Goal: Transaction & Acquisition: Purchase product/service

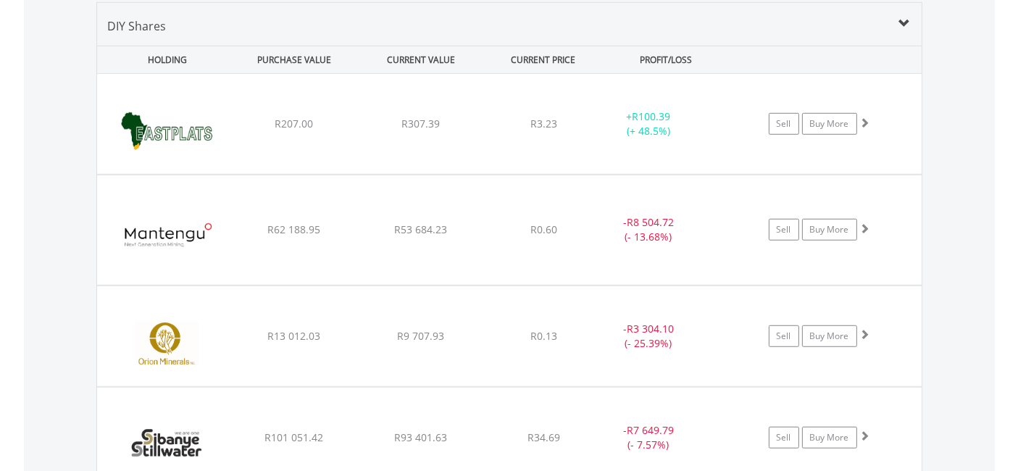
scroll to position [138, 275]
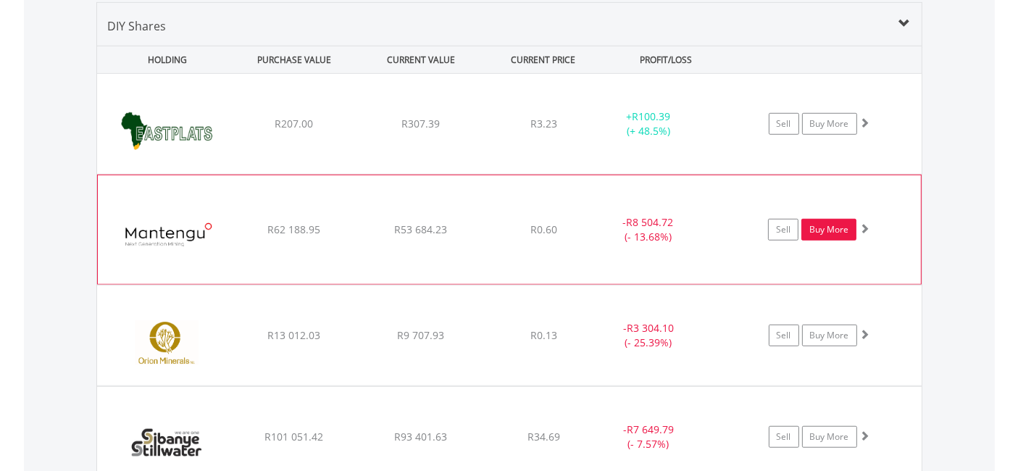
click at [844, 225] on link "Buy More" at bounding box center [828, 230] width 55 height 22
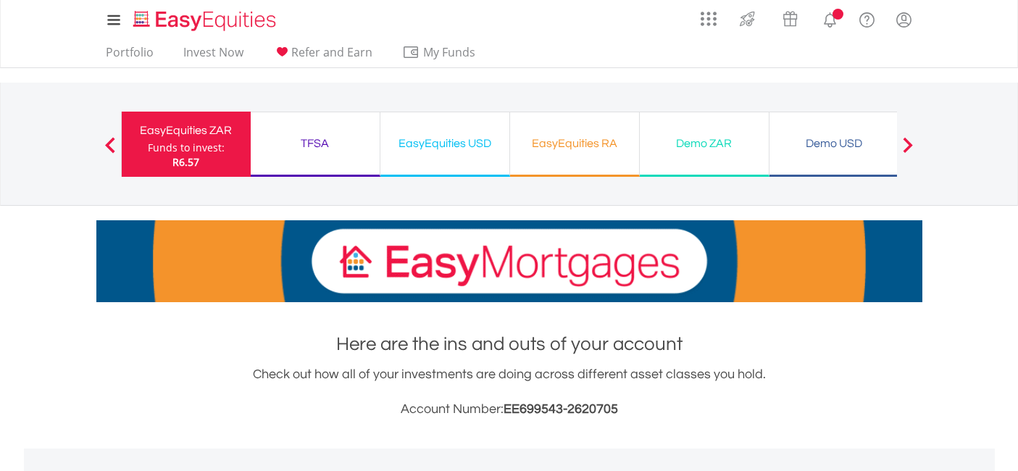
scroll to position [377, 0]
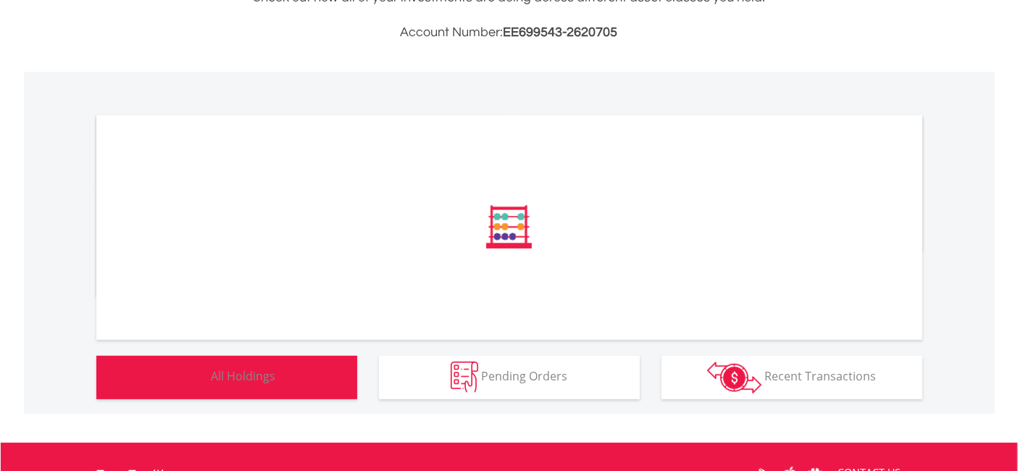
click at [277, 379] on button "Holdings All Holdings" at bounding box center [226, 377] width 261 height 43
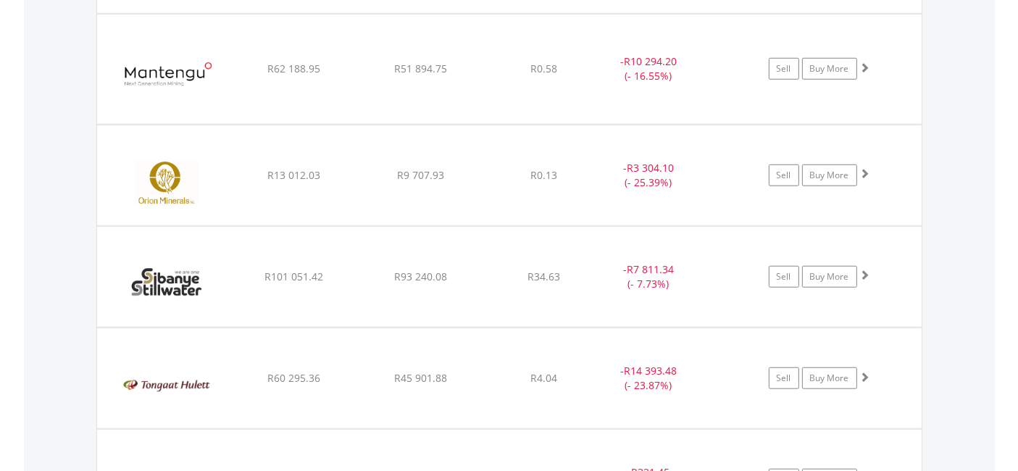
scroll to position [1094, 0]
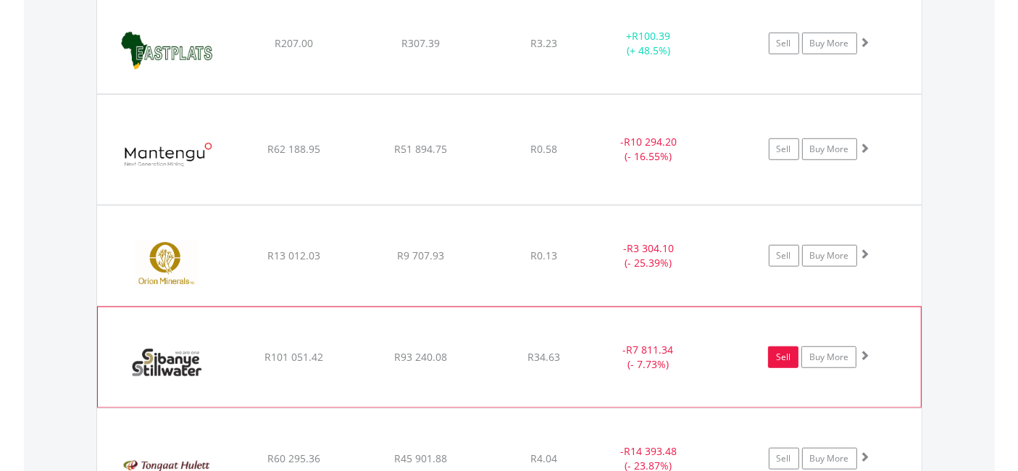
click at [781, 356] on link "Sell" at bounding box center [783, 357] width 30 height 22
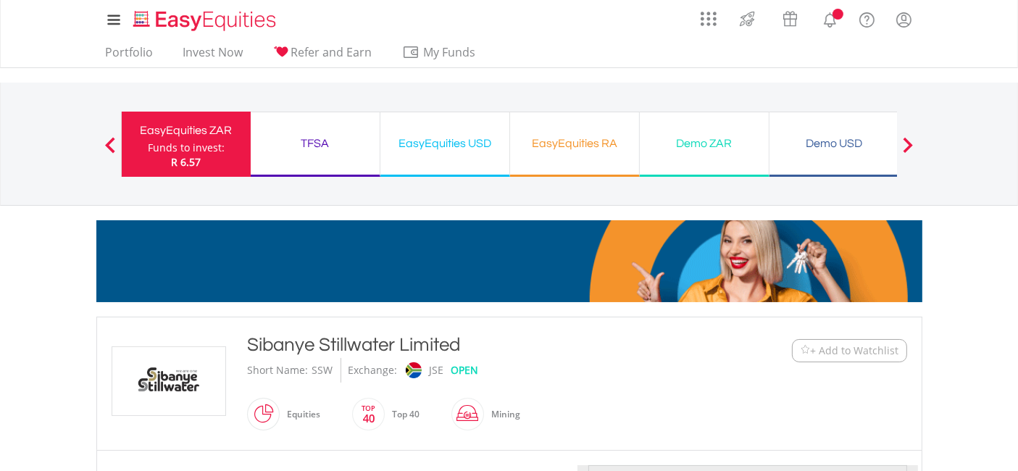
type input "********"
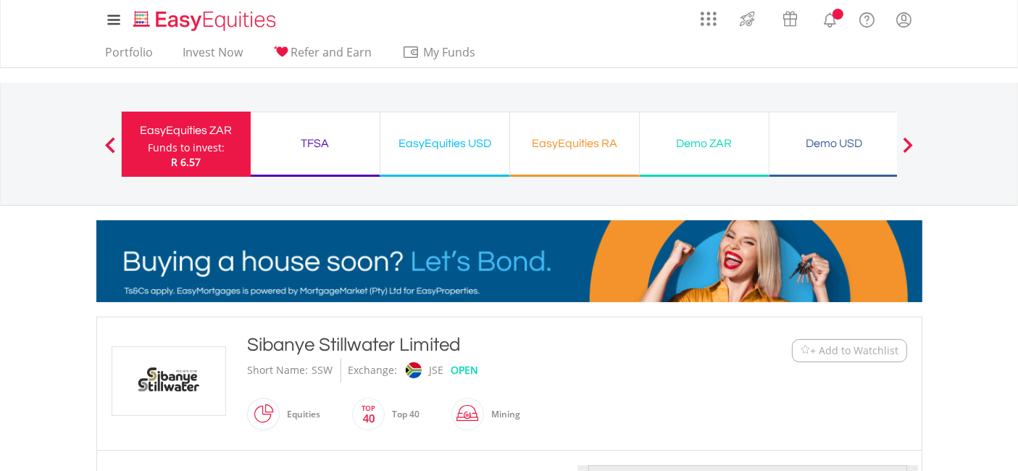
type input "******"
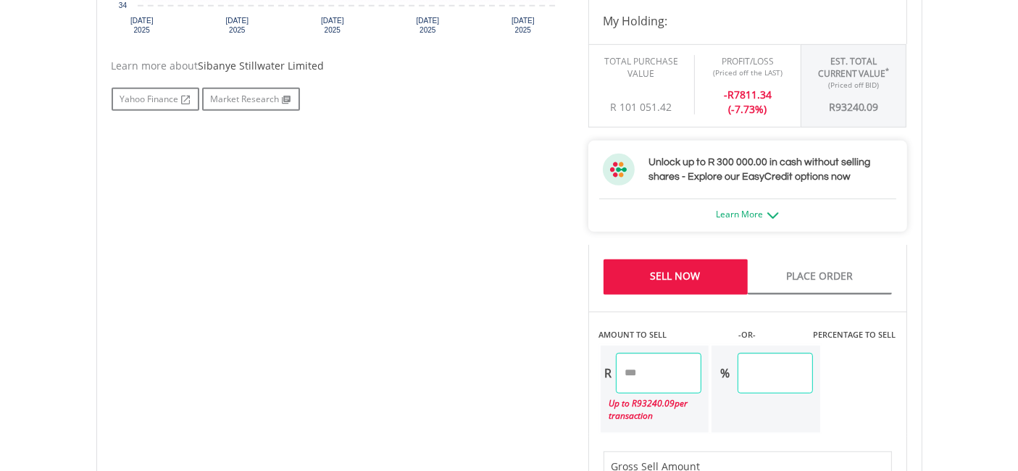
scroll to position [724, 0]
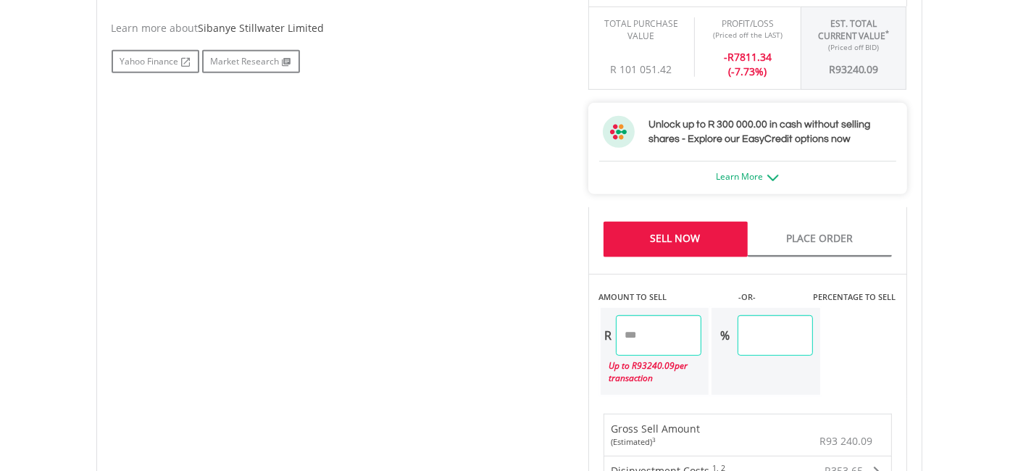
drag, startPoint x: 682, startPoint y: 331, endPoint x: 505, endPoint y: 389, distance: 186.7
click at [505, 389] on div "No chart available. 1 MO CHANGE -18.35% DAILY CHANGE -1.95% 1M 3M 6M 1Y MAX Cha…" at bounding box center [509, 220] width 817 height 958
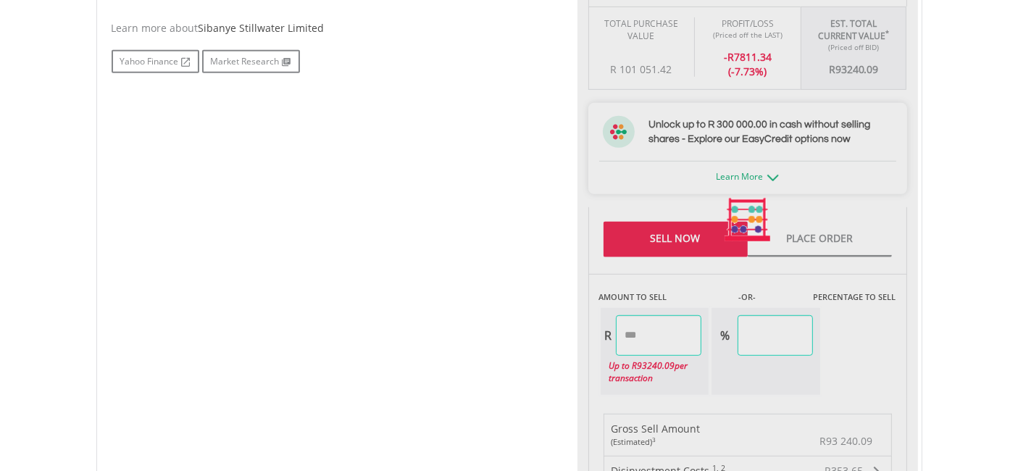
click at [273, 308] on div "No chart available. 1 MO CHANGE -18.35% DAILY CHANGE -1.95% 1M 3M 6M 1Y MAX Cha…" at bounding box center [509, 220] width 817 height 958
type input "*******"
type input "****"
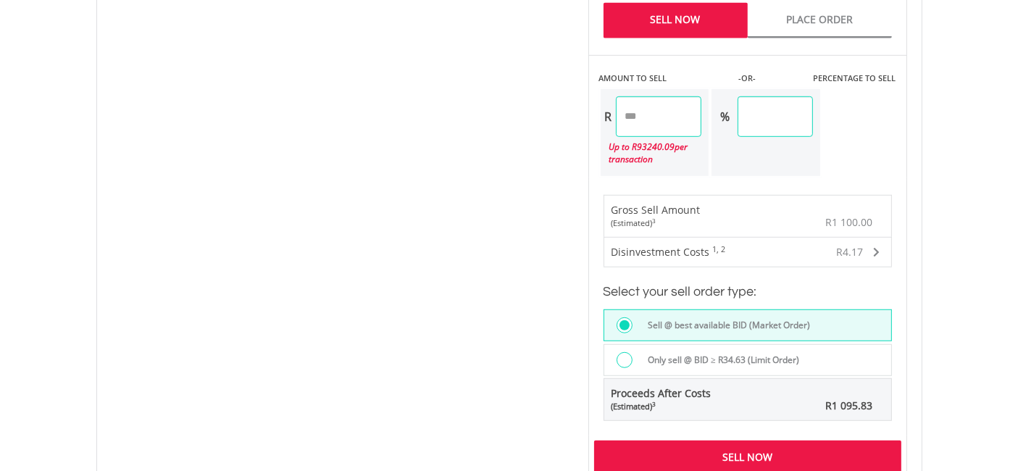
scroll to position [965, 0]
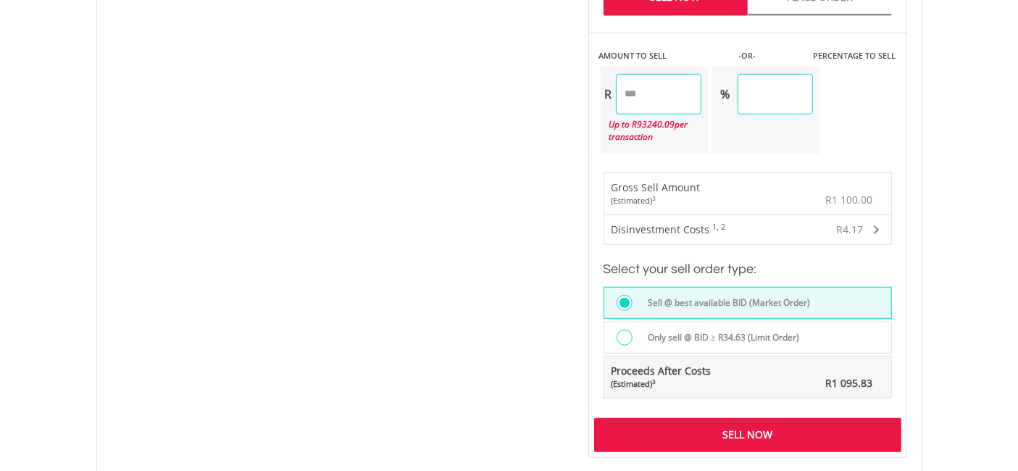
click at [785, 429] on div "Sell Now" at bounding box center [747, 434] width 307 height 33
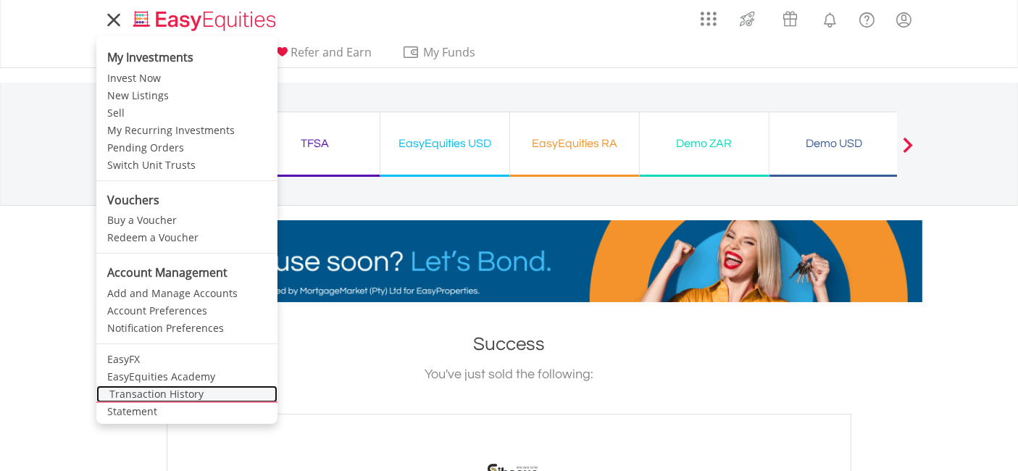
click at [148, 387] on link "Transaction History" at bounding box center [186, 393] width 181 height 17
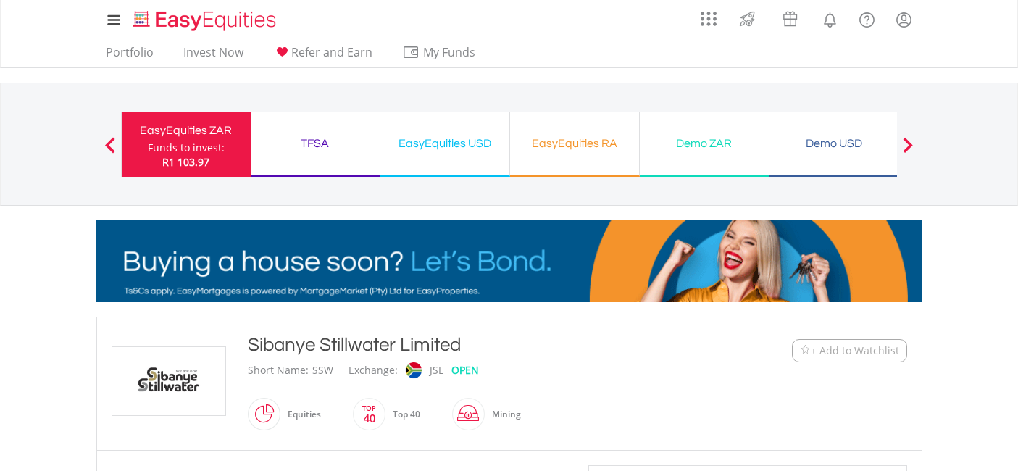
scroll to position [600, 0]
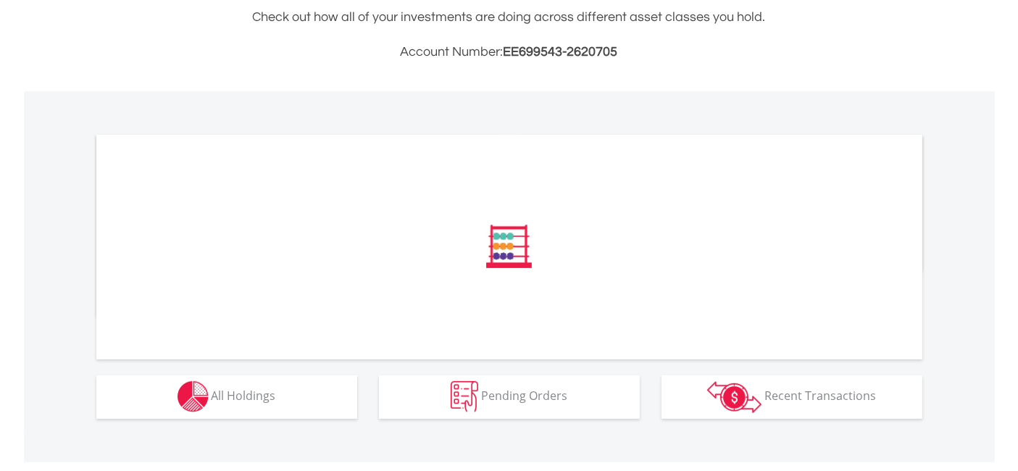
scroll to position [377, 0]
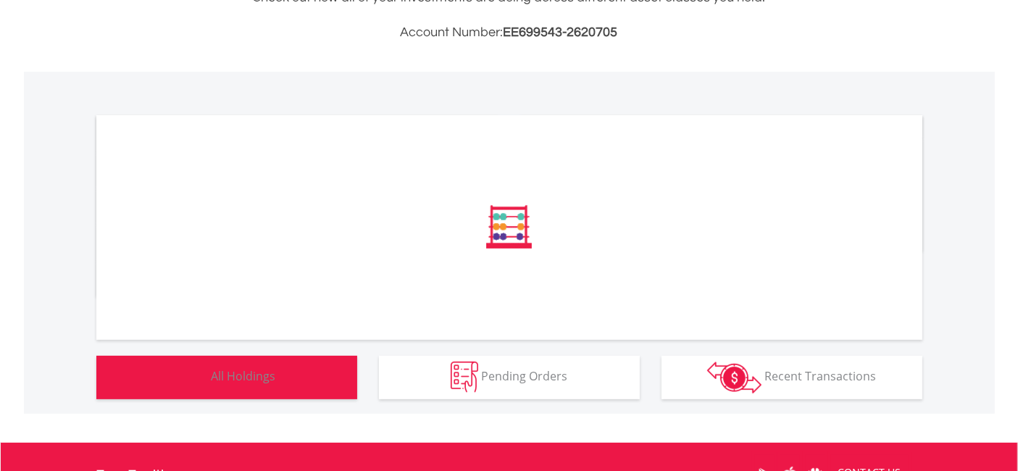
click at [298, 375] on button "Holdings All Holdings" at bounding box center [226, 377] width 261 height 43
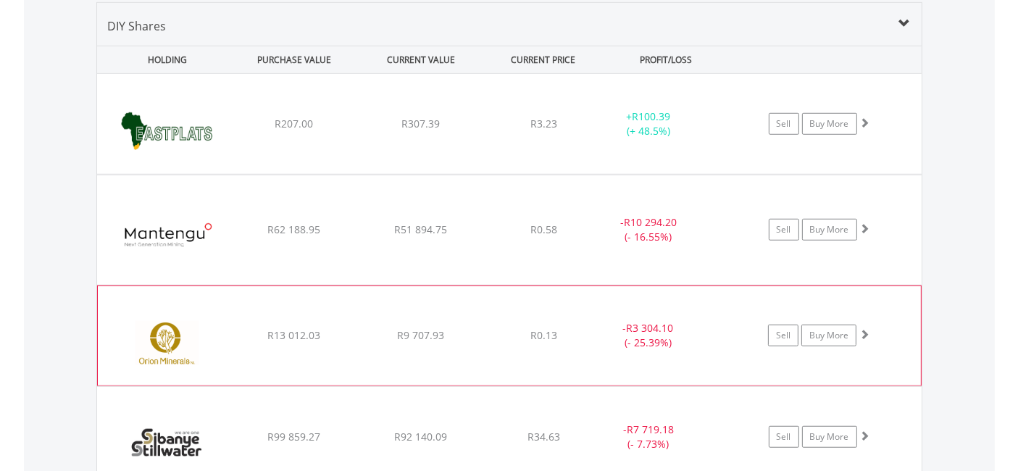
scroll to position [138, 275]
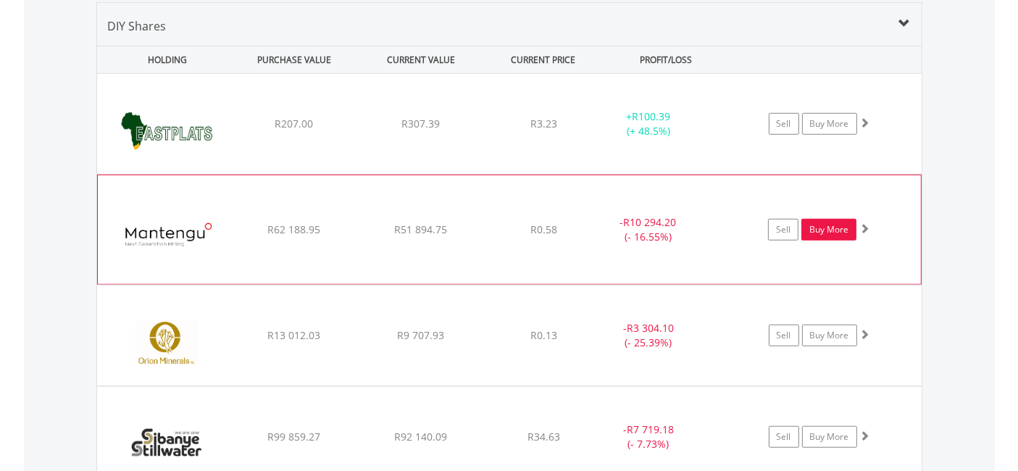
click at [842, 223] on link "Buy More" at bounding box center [828, 230] width 55 height 22
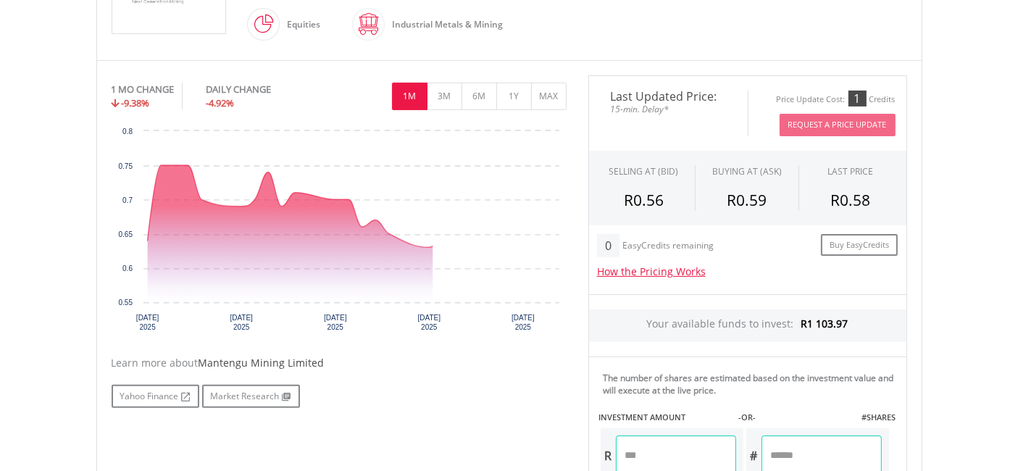
scroll to position [482, 0]
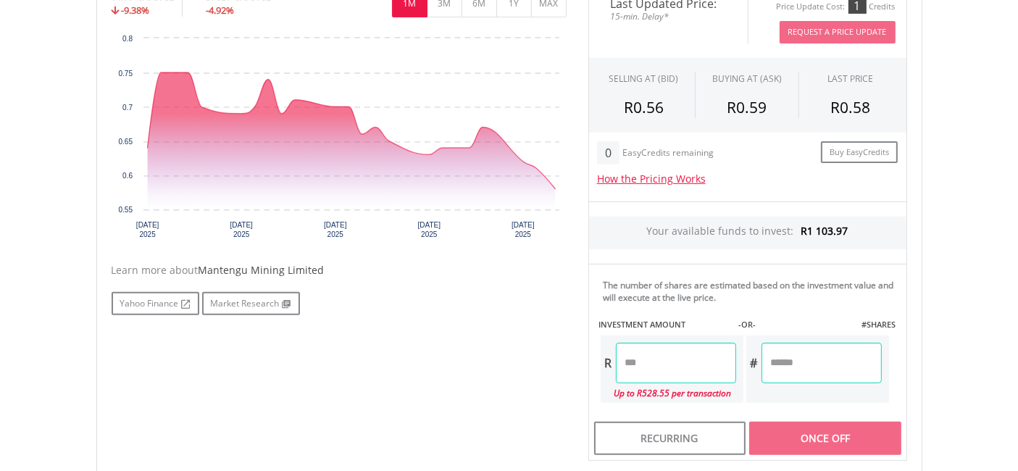
click at [685, 356] on input "number" at bounding box center [676, 363] width 120 height 41
type input "******"
type input "********"
click at [372, 322] on div "No chart available. 1 MO CHANGE -9.38% DAILY CHANGE -4.92% 1M 3M 6M 1Y MAX Char…" at bounding box center [509, 222] width 817 height 478
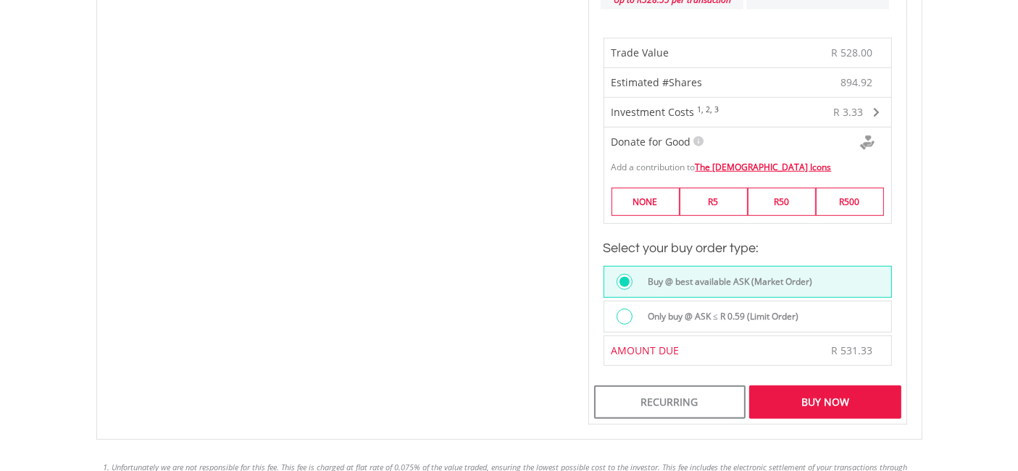
scroll to position [885, 0]
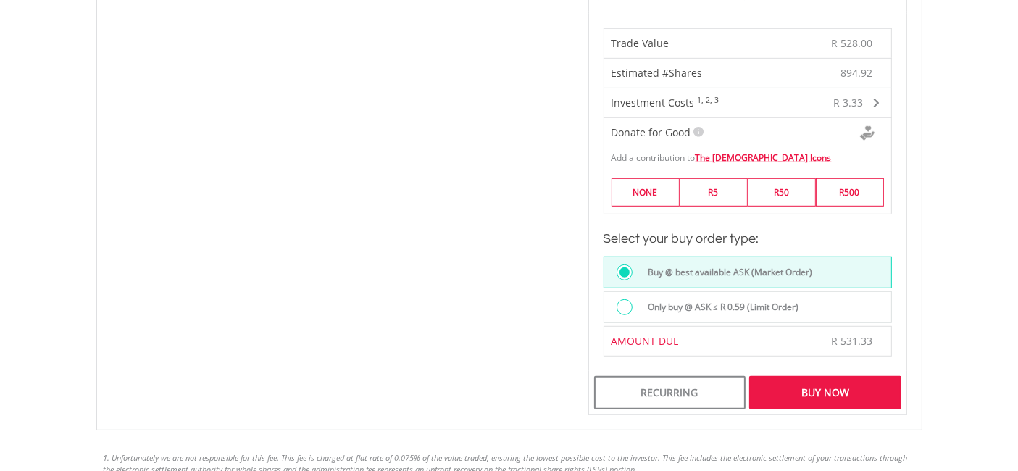
click at [849, 385] on div "Buy Now" at bounding box center [824, 392] width 151 height 33
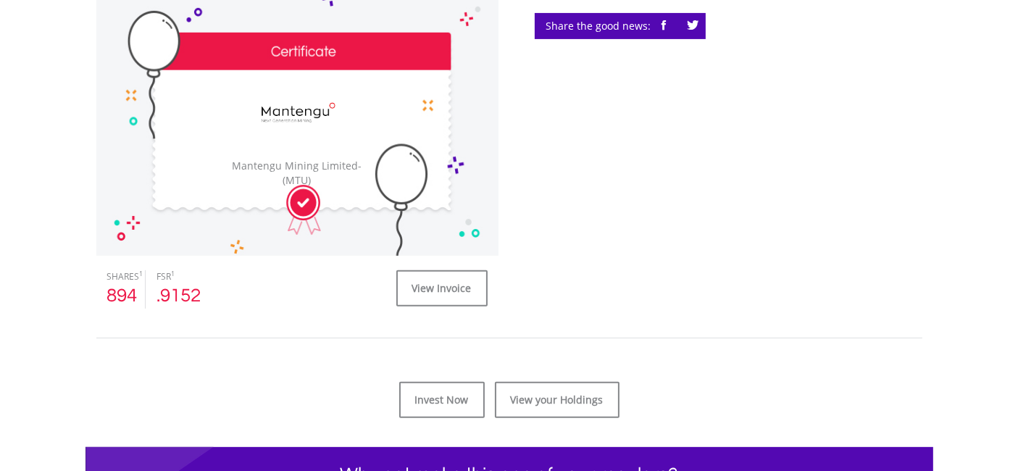
scroll to position [482, 0]
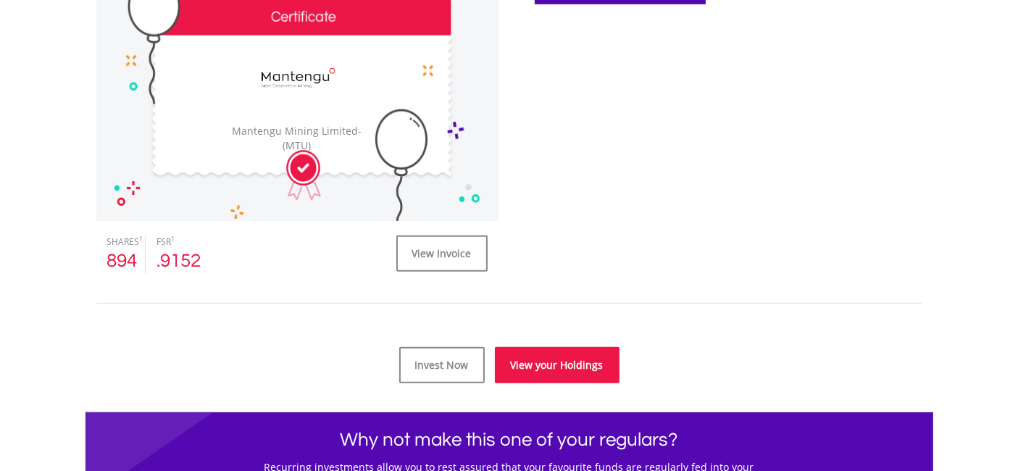
click at [556, 362] on link "View your Holdings" at bounding box center [557, 365] width 125 height 36
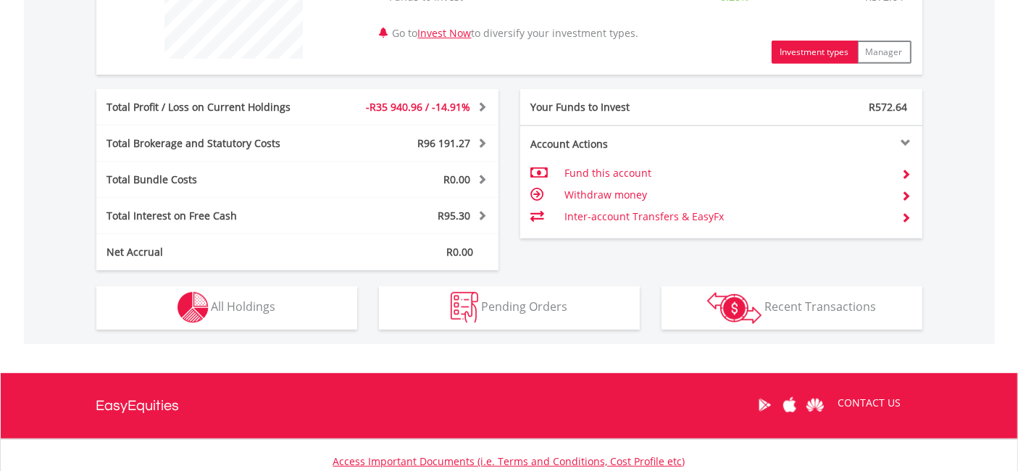
scroll to position [643, 0]
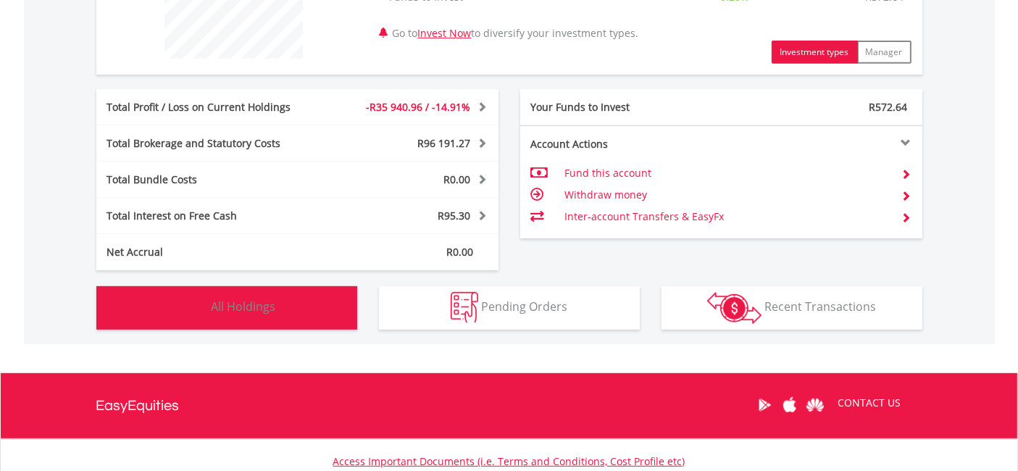
click at [283, 306] on button "Holdings All Holdings" at bounding box center [226, 307] width 261 height 43
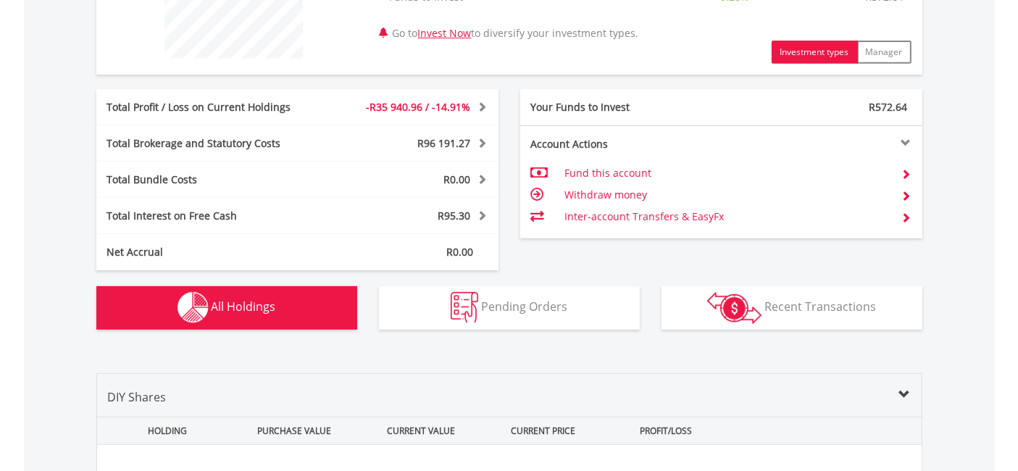
scroll to position [1014, 0]
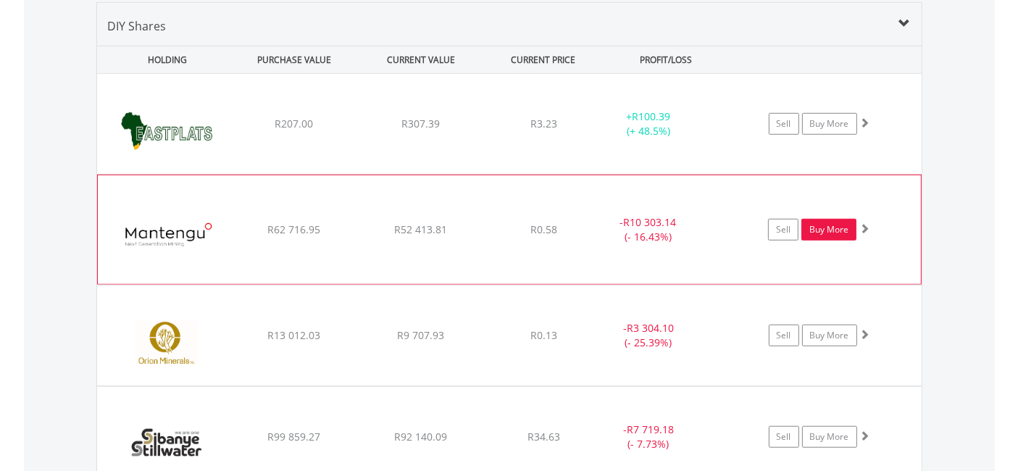
click at [842, 222] on link "Buy More" at bounding box center [828, 230] width 55 height 22
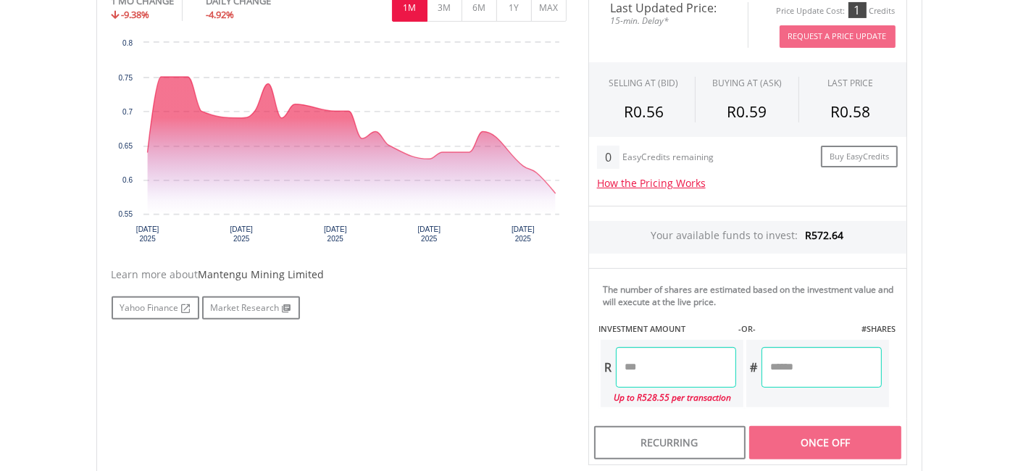
scroll to position [503, 0]
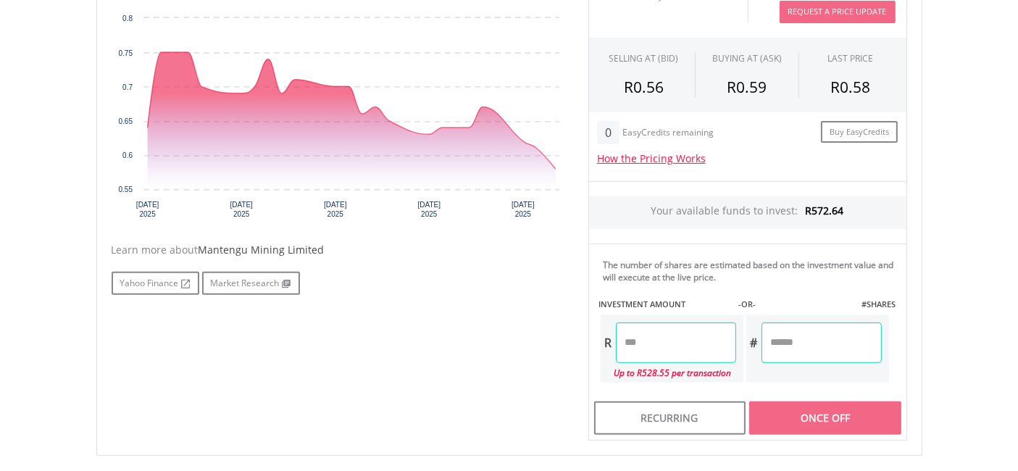
click at [668, 340] on input "number" at bounding box center [676, 342] width 120 height 41
type input "******"
type input "********"
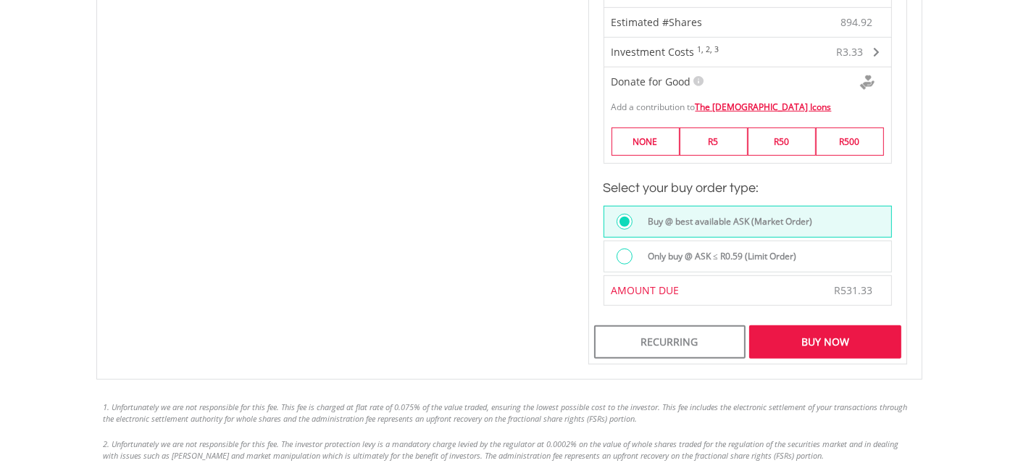
scroll to position [976, 0]
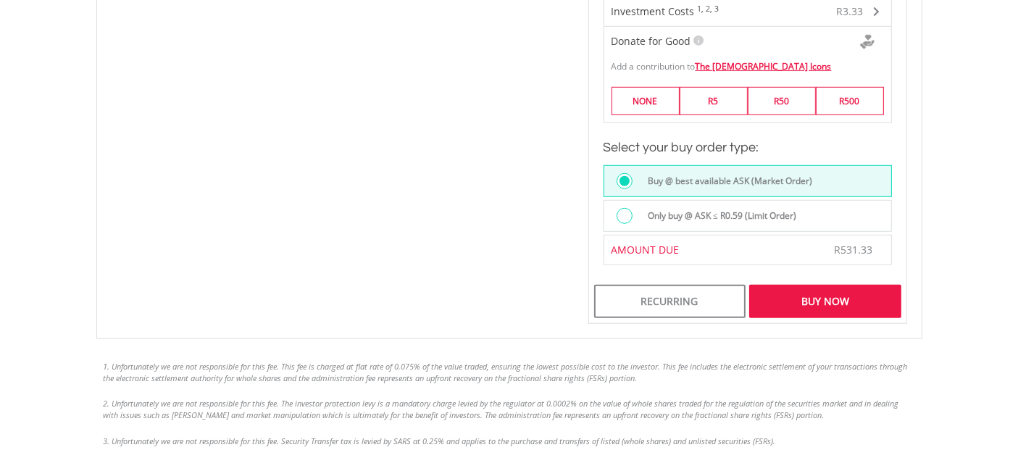
click at [618, 214] on div at bounding box center [624, 216] width 16 height 16
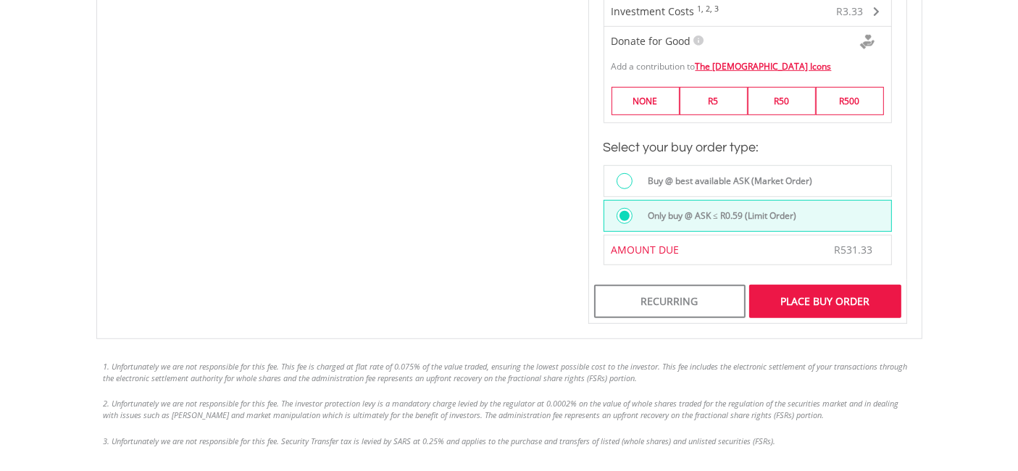
click at [818, 297] on div "Place Buy Order" at bounding box center [824, 301] width 151 height 33
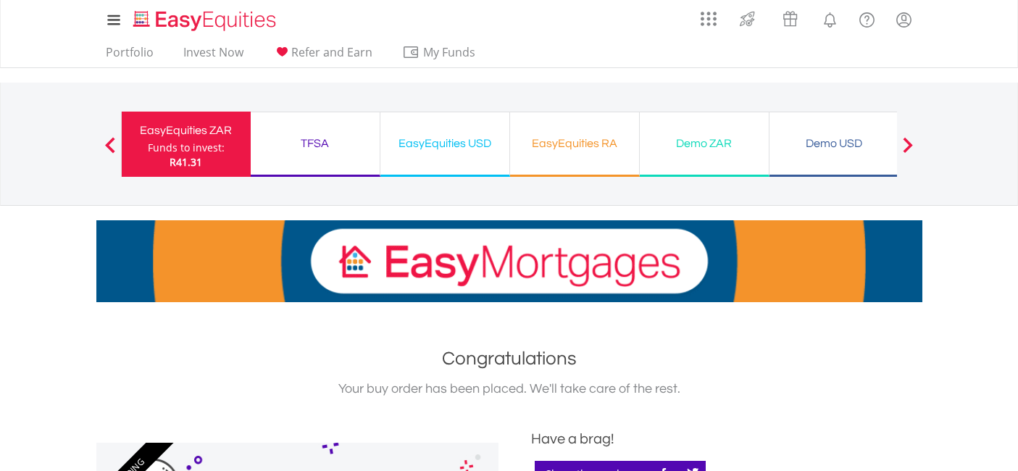
scroll to position [643, 0]
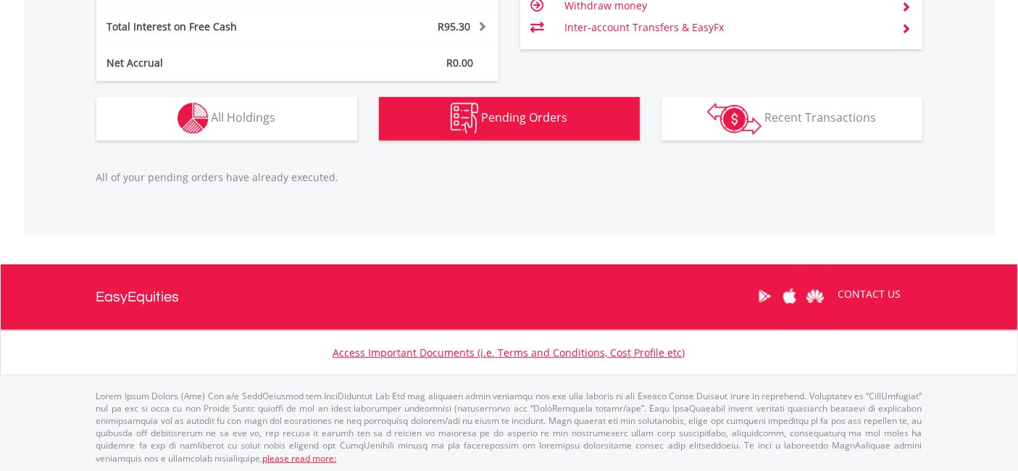
scroll to position [138, 275]
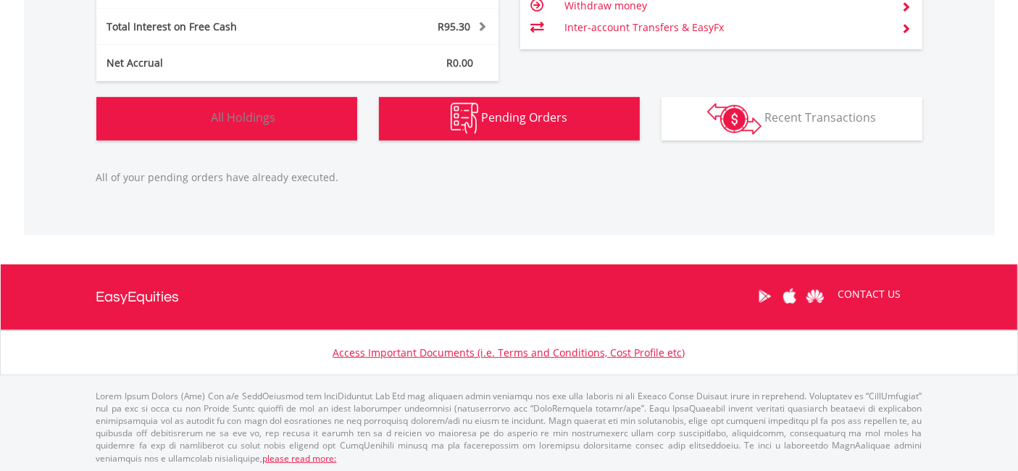
click at [233, 118] on span "All Holdings" at bounding box center [243, 117] width 64 height 16
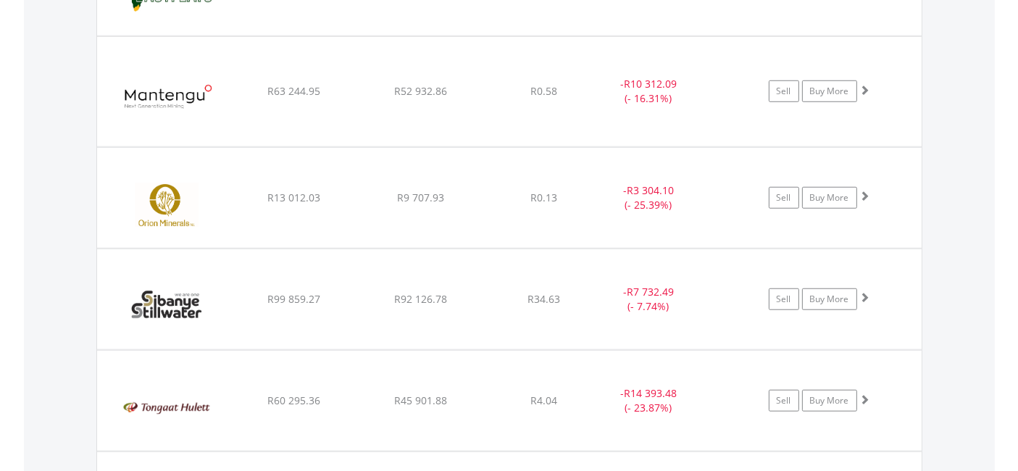
scroll to position [1175, 0]
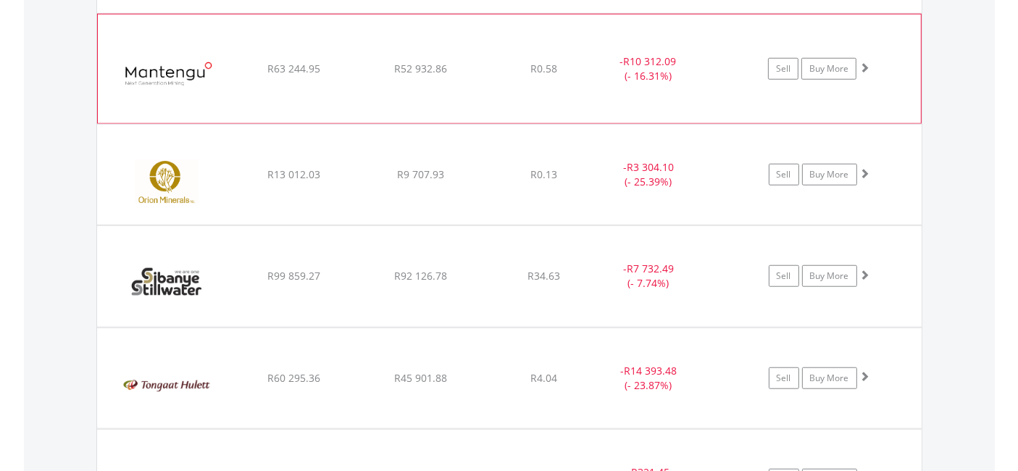
click at [865, 62] on span at bounding box center [864, 67] width 10 height 10
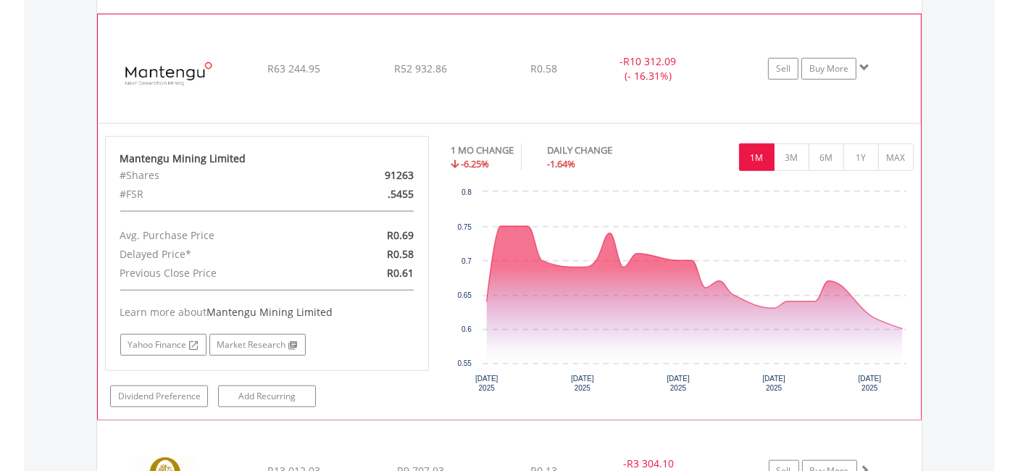
scroll to position [1014, 0]
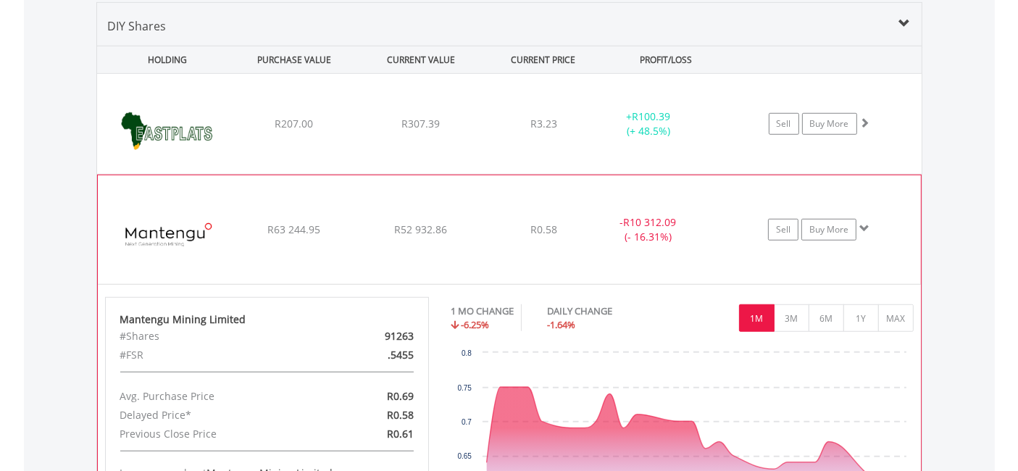
click at [865, 223] on span at bounding box center [864, 228] width 10 height 10
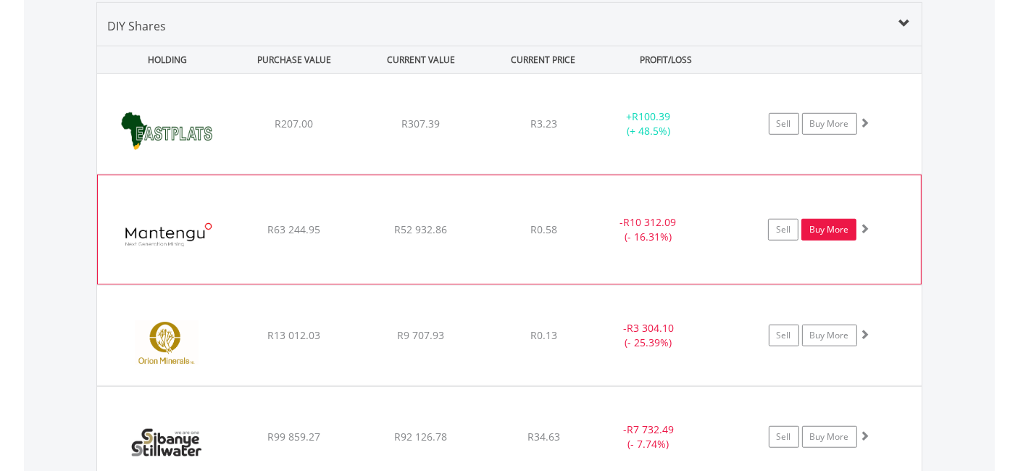
click at [831, 226] on link "Buy More" at bounding box center [828, 230] width 55 height 22
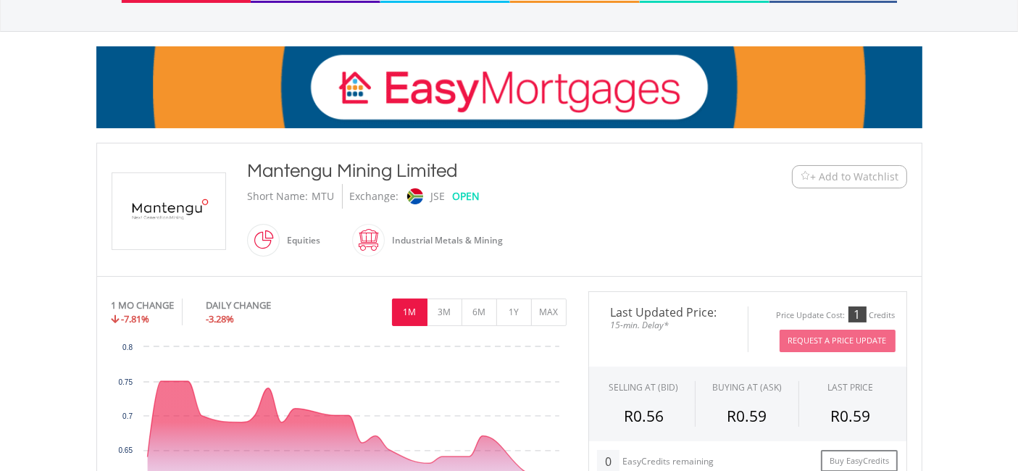
scroll to position [161, 0]
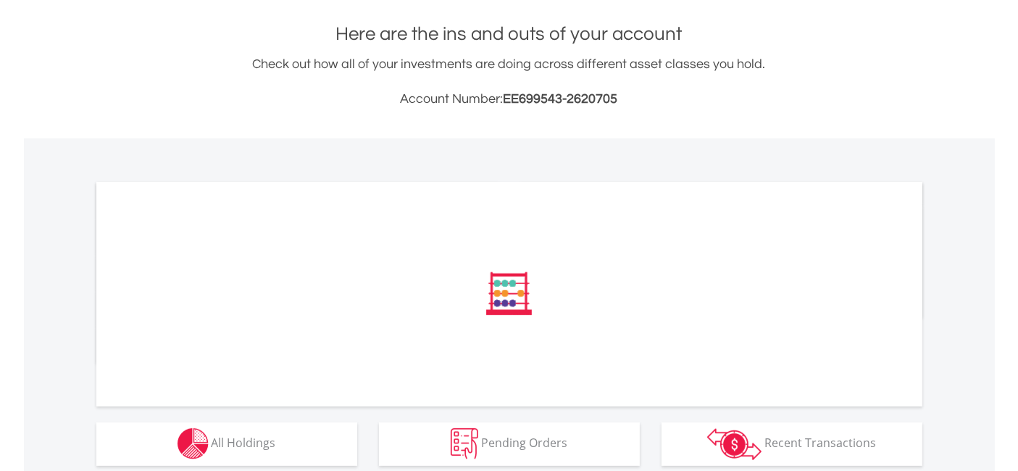
scroll to position [377, 0]
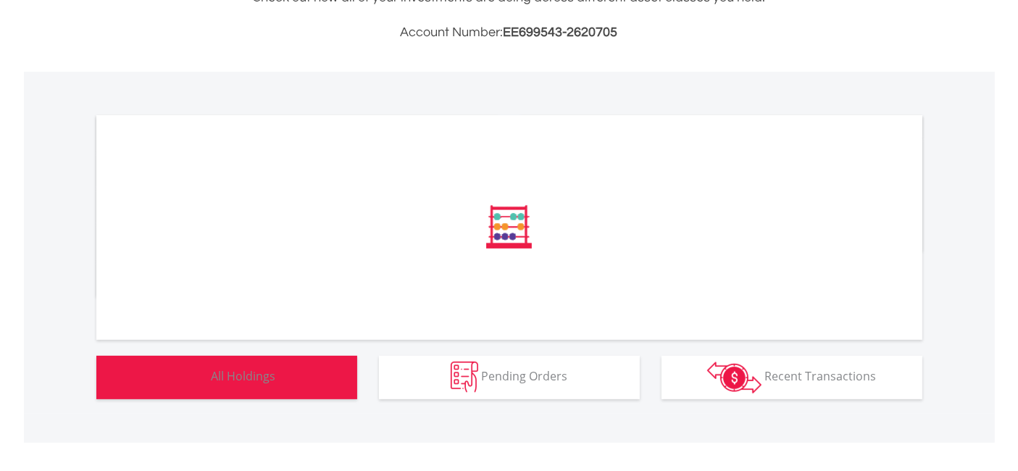
click at [266, 377] on span "All Holdings" at bounding box center [243, 376] width 64 height 16
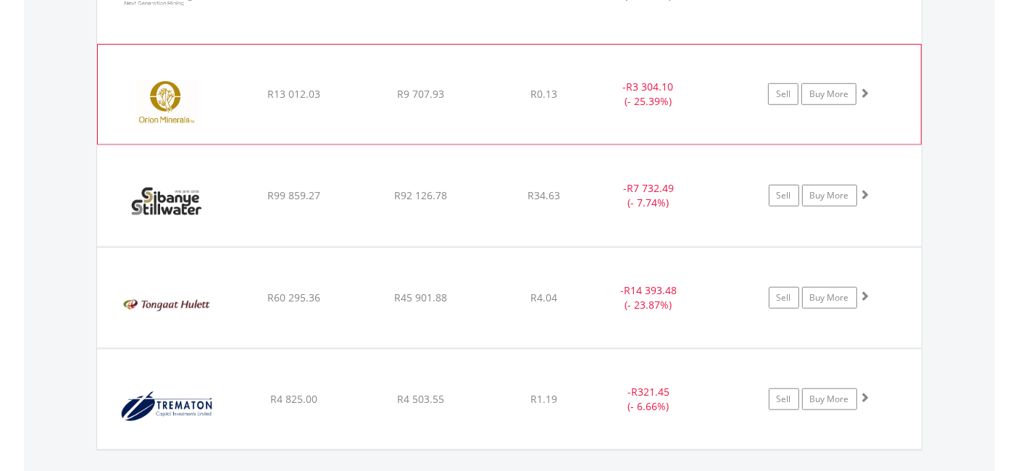
scroll to position [1256, 0]
click at [781, 186] on link "Sell" at bounding box center [783, 196] width 30 height 22
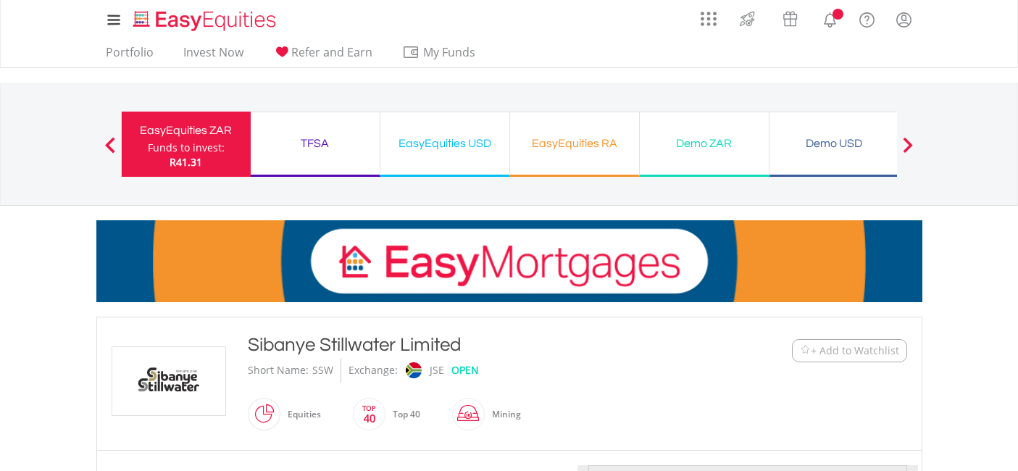
scroll to position [402, 0]
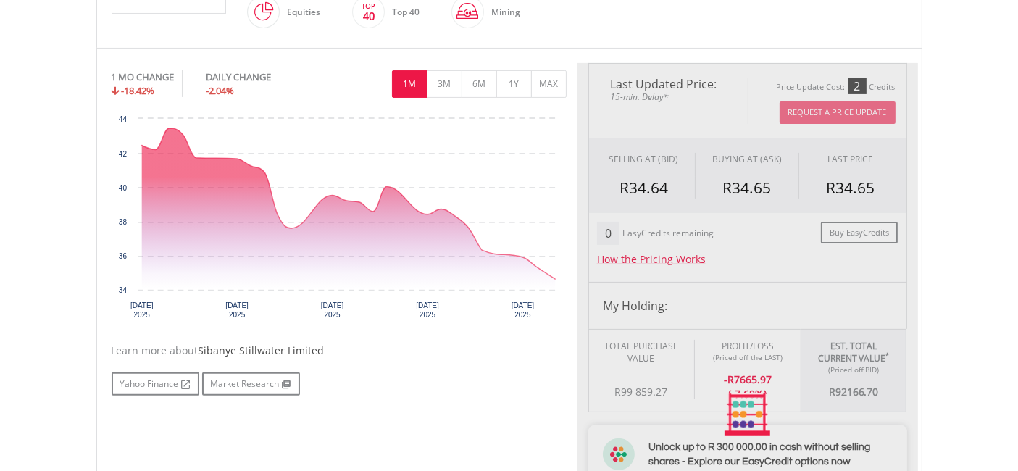
type input "********"
type input "******"
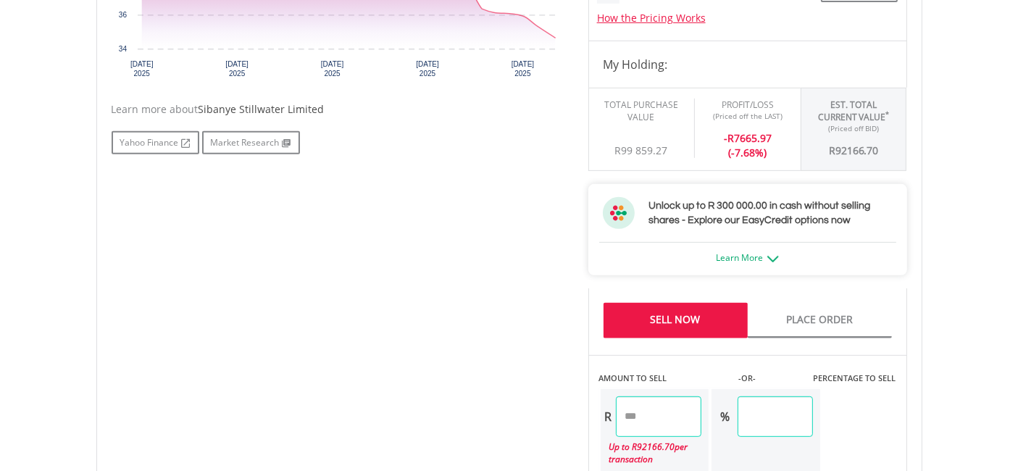
scroll to position [805, 0]
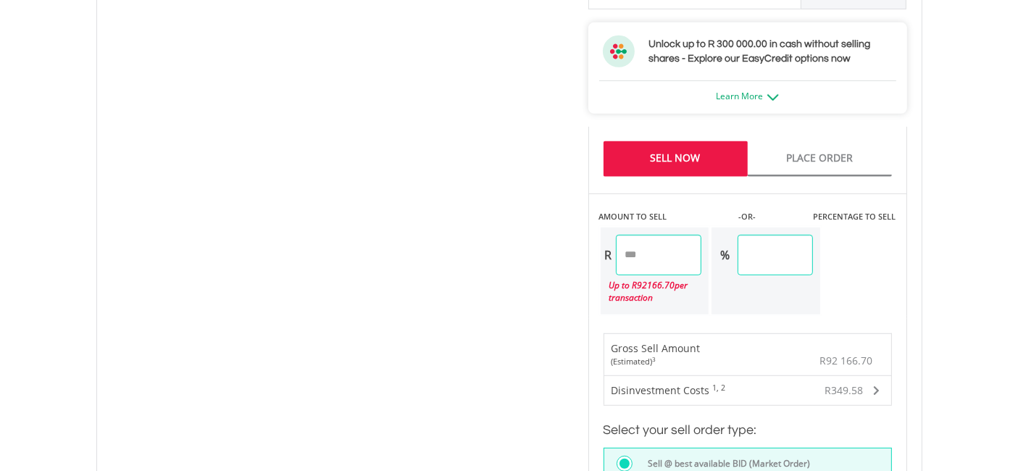
drag, startPoint x: 679, startPoint y: 246, endPoint x: 533, endPoint y: 235, distance: 146.0
click at [533, 235] on div "No chart available. 1 MO CHANGE -18.42% DAILY CHANGE -2.04% 1M 3M 6M 1Y MAX Cha…" at bounding box center [509, 139] width 817 height 958
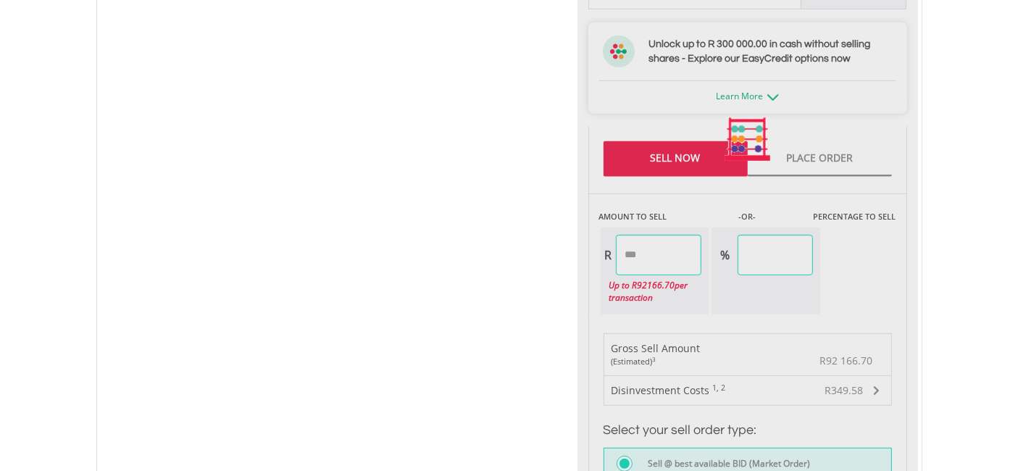
click at [177, 188] on div "No chart available. 1 MO CHANGE -18.42% DAILY CHANGE -2.04% 1M 3M 6M 1Y MAX Cha…" at bounding box center [509, 139] width 817 height 958
type input "*******"
type input "****"
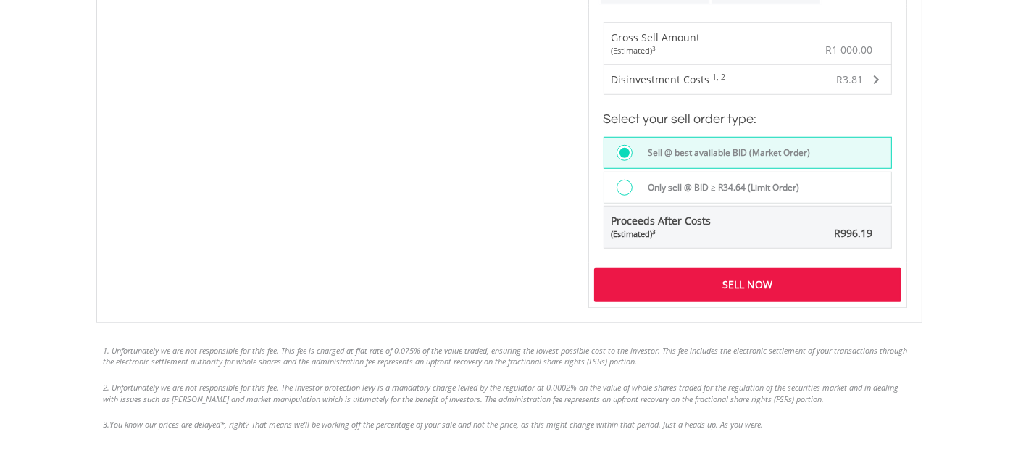
scroll to position [1126, 0]
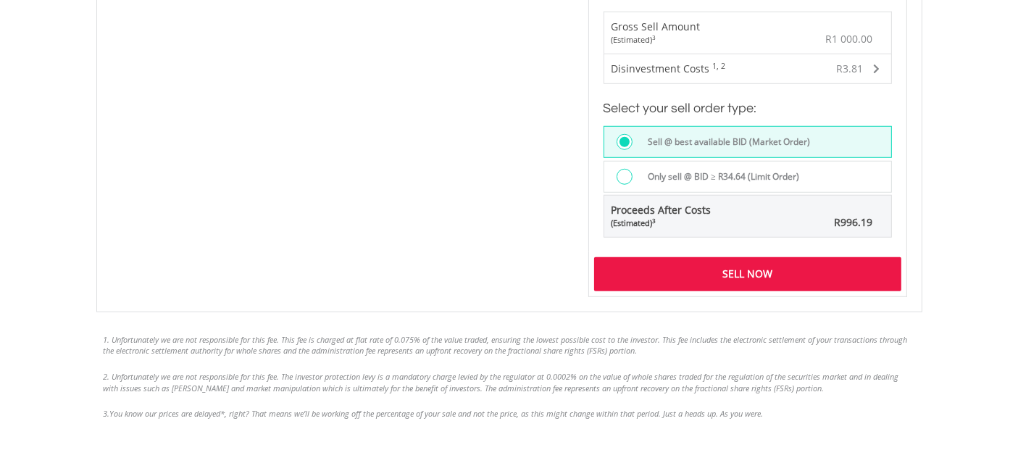
click at [731, 263] on div "Sell Now" at bounding box center [747, 273] width 307 height 33
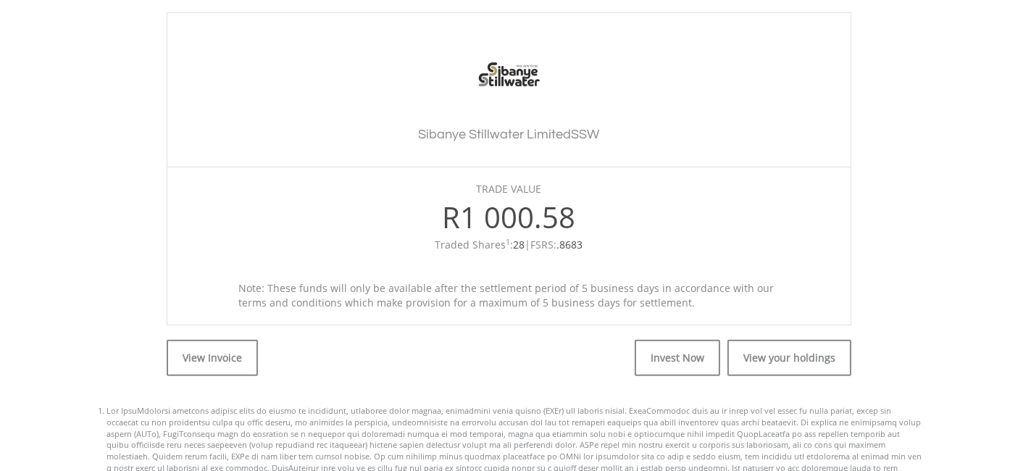
scroll to position [402, 0]
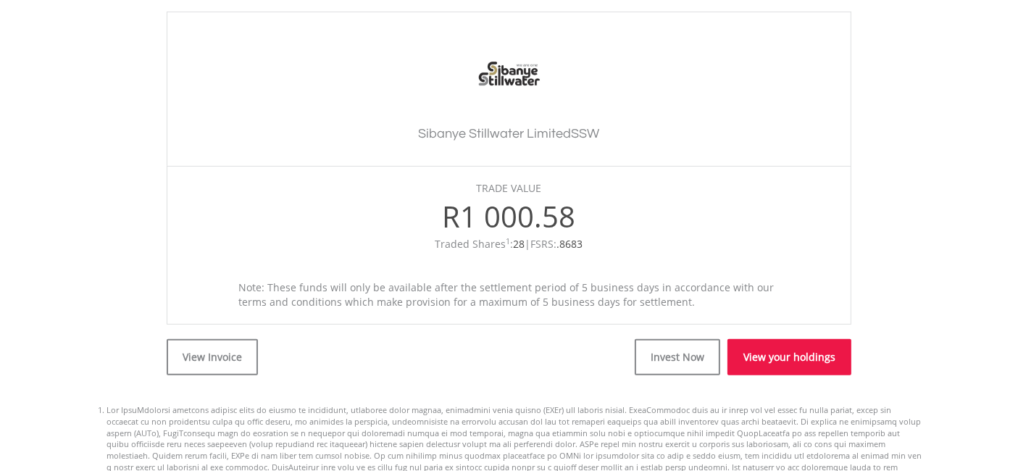
click at [778, 358] on link "View your holdings" at bounding box center [789, 357] width 124 height 36
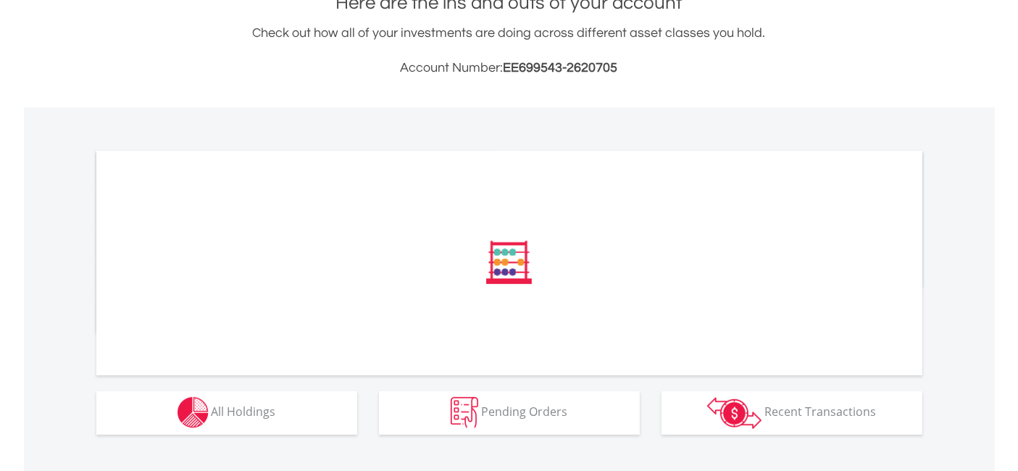
scroll to position [377, 0]
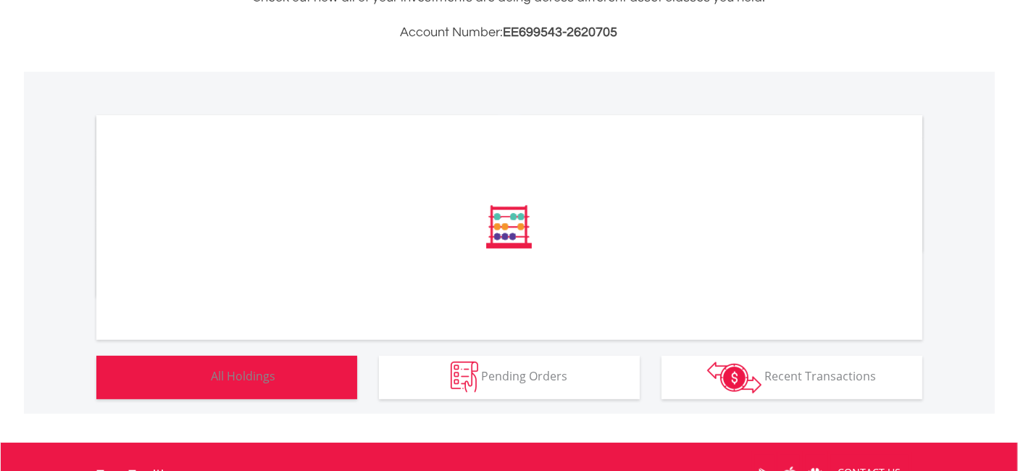
click at [264, 371] on span "All Holdings" at bounding box center [243, 376] width 64 height 16
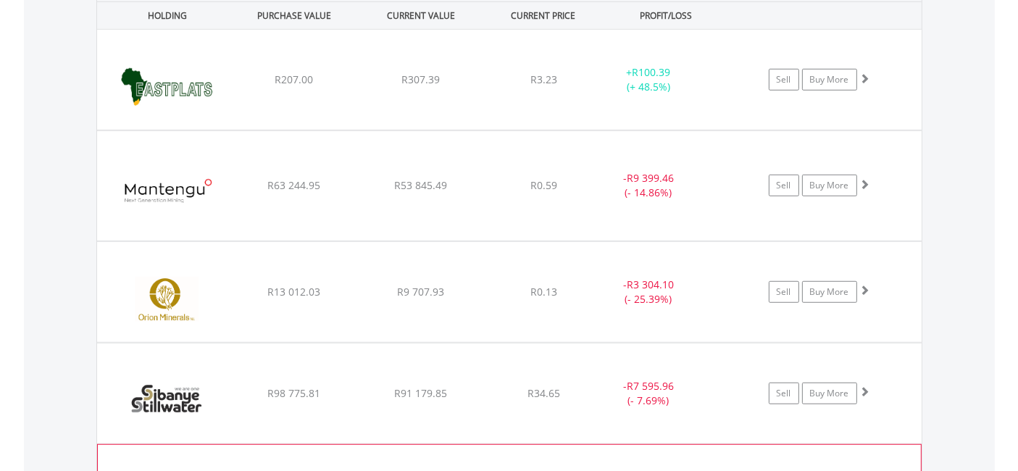
scroll to position [1043, 0]
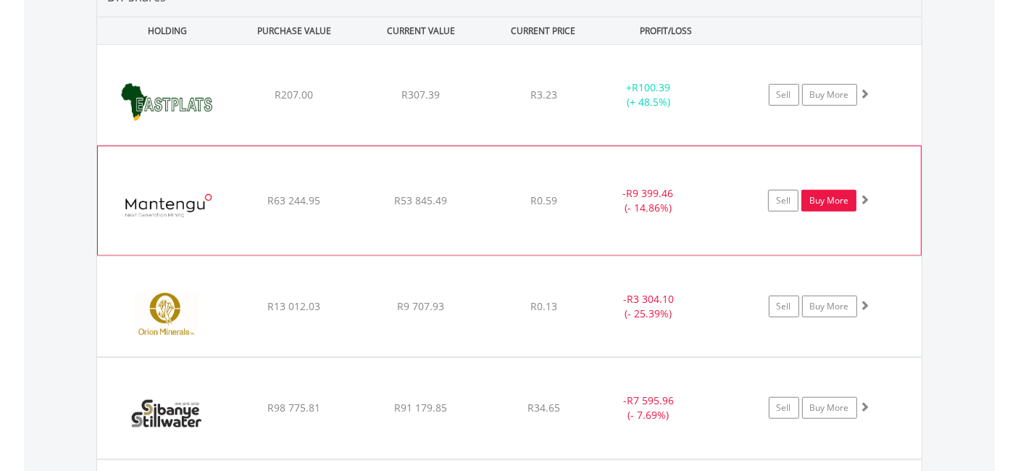
click at [840, 192] on link "Buy More" at bounding box center [828, 201] width 55 height 22
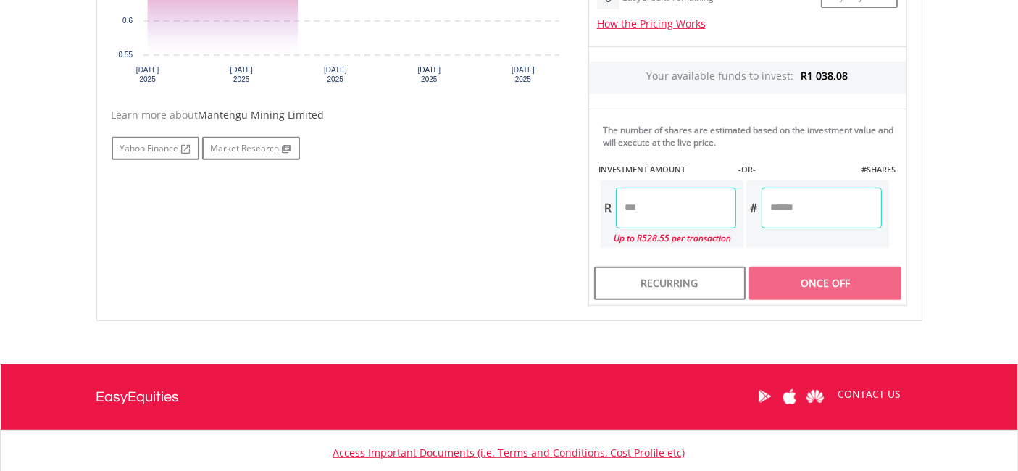
scroll to position [643, 0]
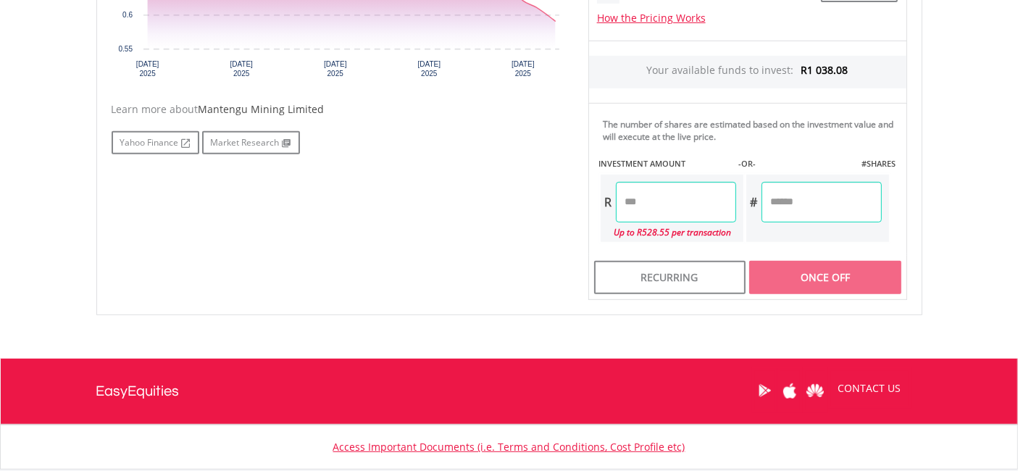
click at [692, 193] on input "number" at bounding box center [676, 202] width 120 height 41
type input "******"
type input "********"
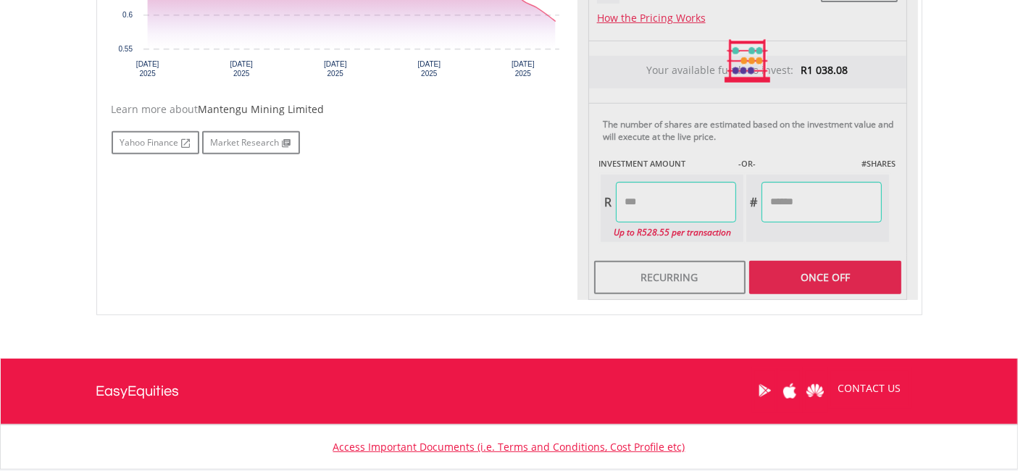
click at [831, 271] on div "Last Updated Price: 15-min. Delay* Price Update Cost: 1 Credits Request A Price…" at bounding box center [747, 61] width 340 height 478
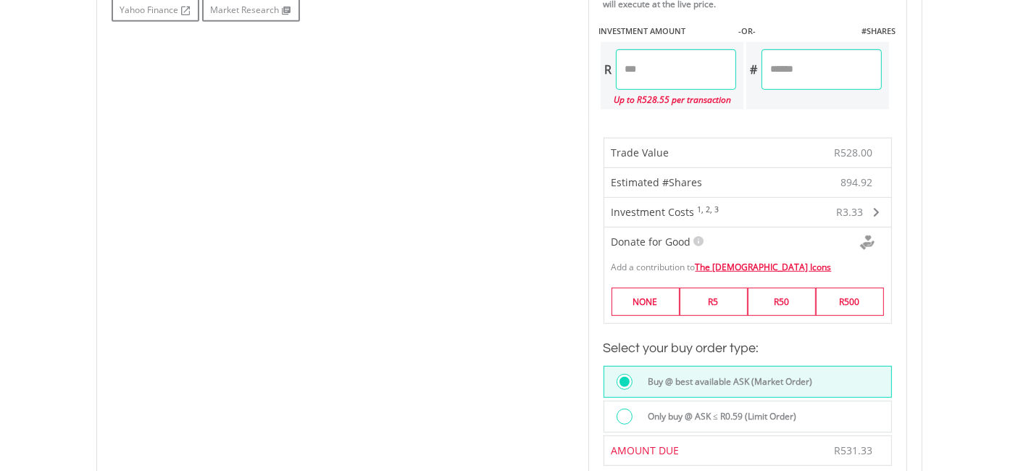
scroll to position [965, 0]
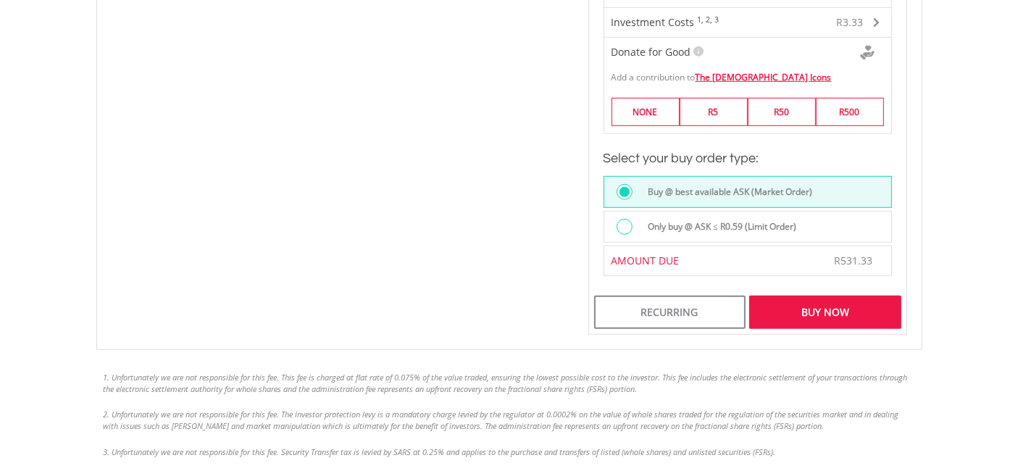
click at [621, 219] on div at bounding box center [624, 227] width 16 height 16
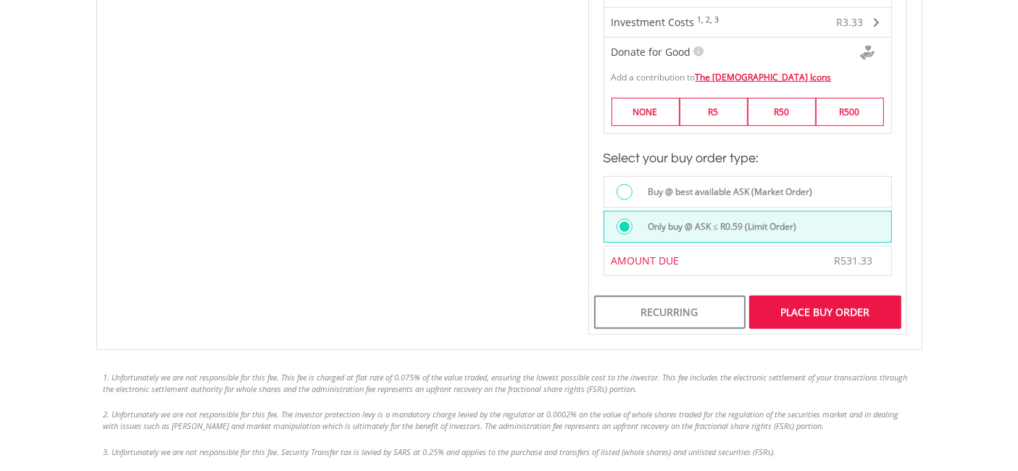
click at [835, 303] on div "Place Buy Order" at bounding box center [824, 311] width 151 height 33
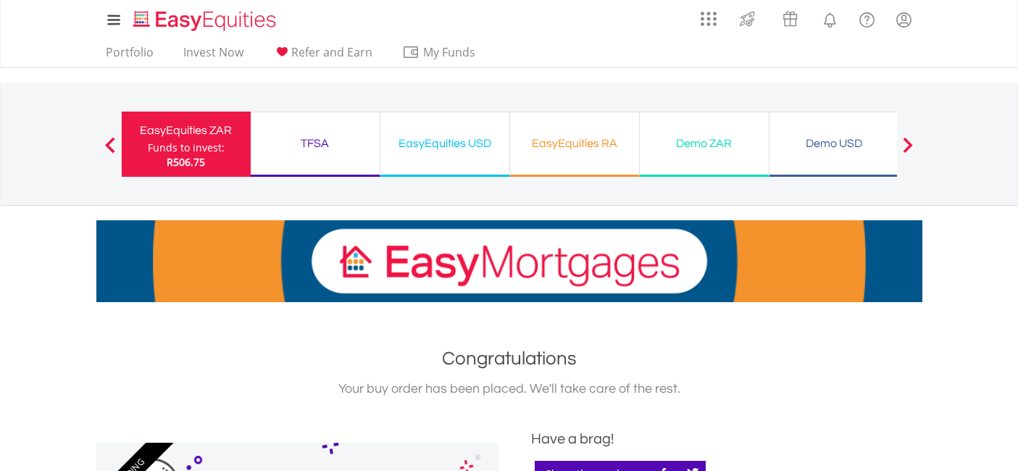
scroll to position [482, 0]
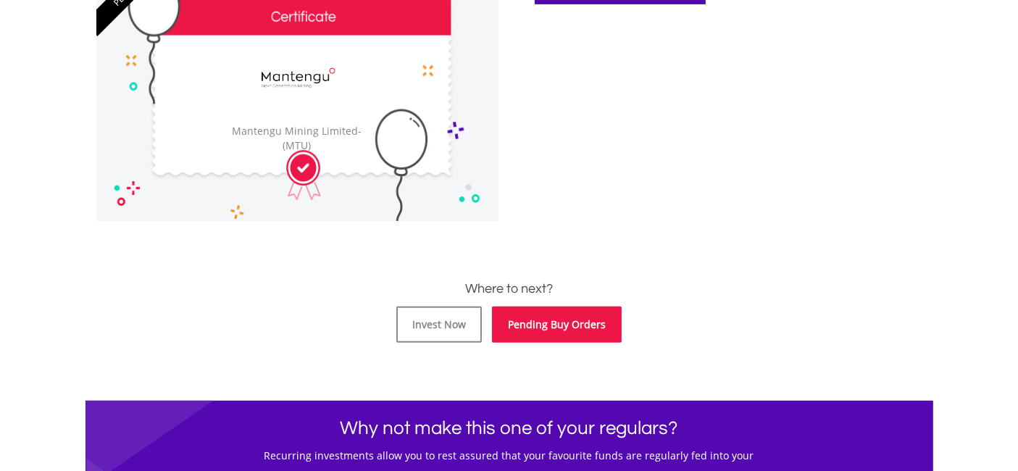
drag, startPoint x: 0, startPoint y: 0, endPoint x: 579, endPoint y: 324, distance: 664.0
click at [579, 324] on link "Pending Buy Orders" at bounding box center [557, 324] width 130 height 36
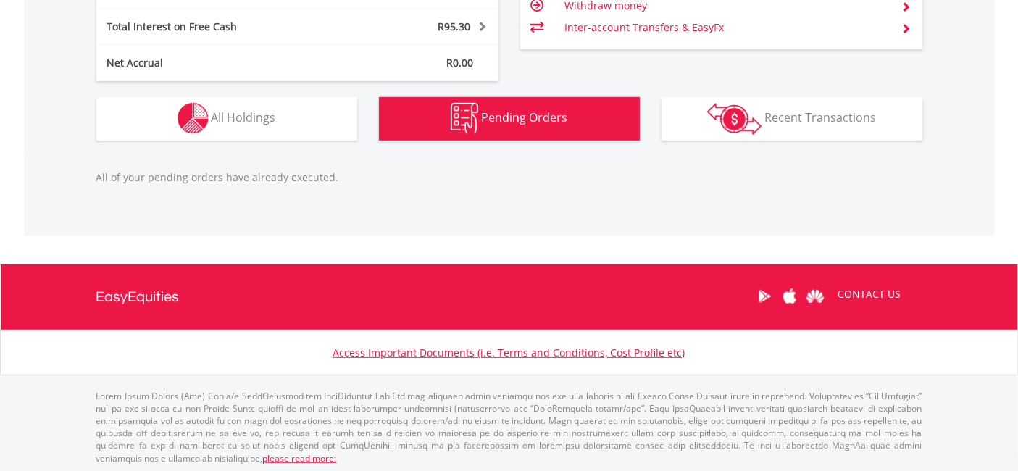
scroll to position [138, 275]
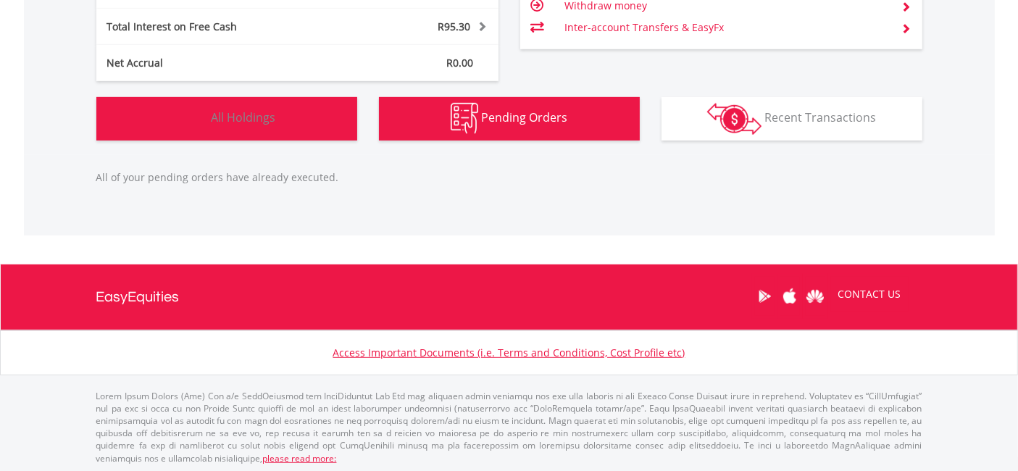
click at [309, 118] on button "Holdings All Holdings" at bounding box center [226, 118] width 261 height 43
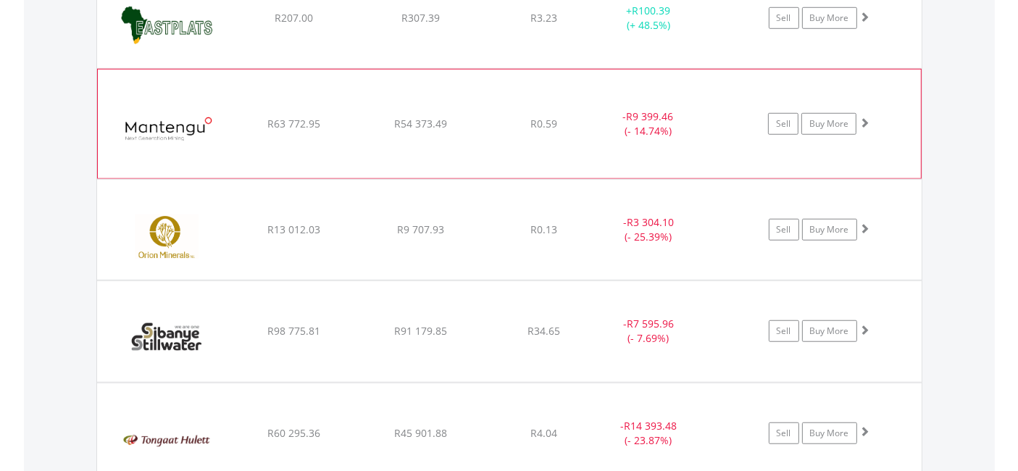
scroll to position [1094, 0]
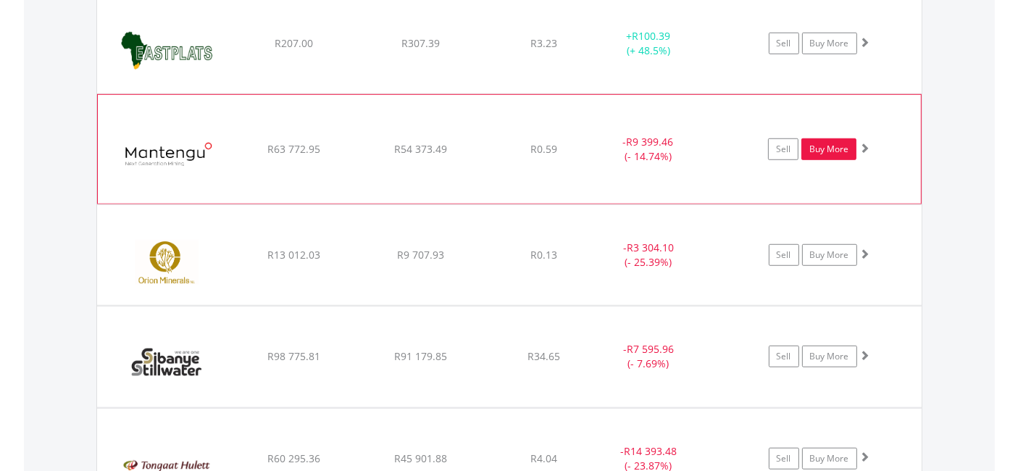
click at [838, 138] on link "Buy More" at bounding box center [828, 149] width 55 height 22
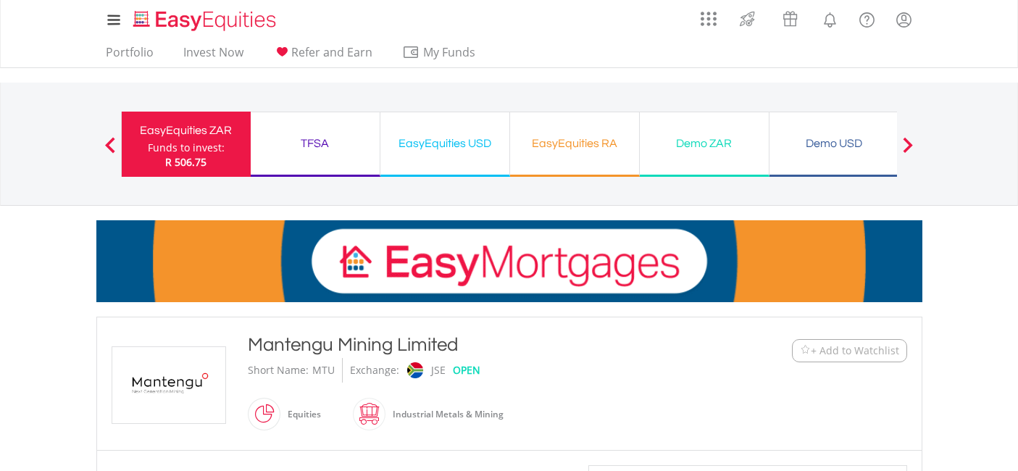
scroll to position [482, 0]
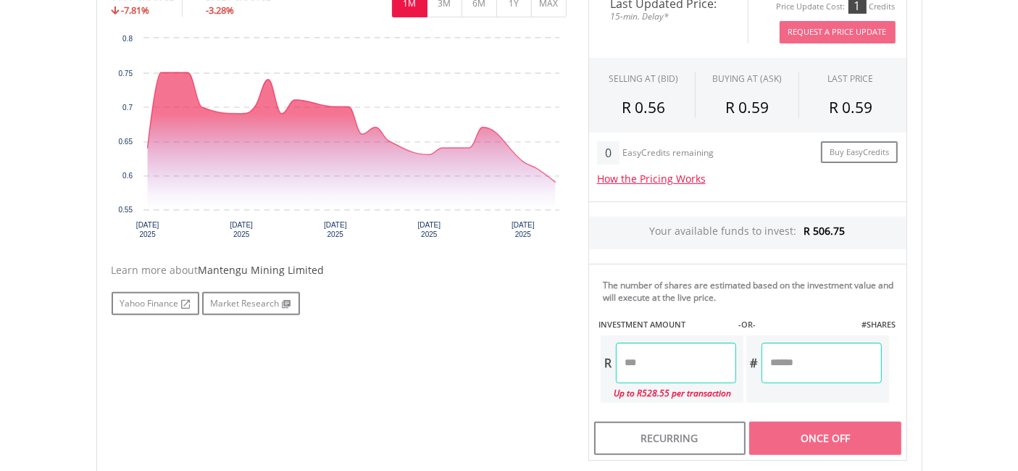
click at [648, 360] on input "number" at bounding box center [676, 363] width 120 height 41
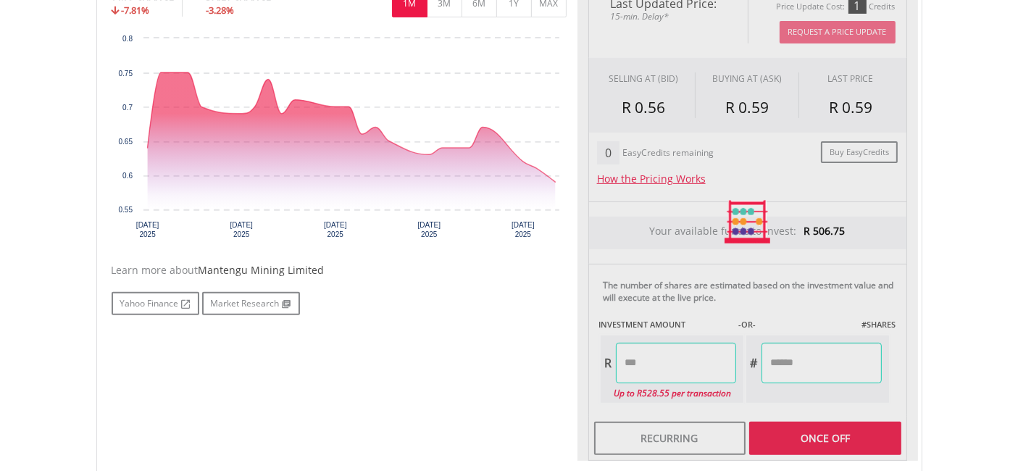
type input "******"
type input "********"
click at [536, 363] on div "No chart available. 1 MO CHANGE -7.81% DAILY CHANGE -3.28% 1M 3M 6M 1Y MAX Char…" at bounding box center [509, 222] width 817 height 478
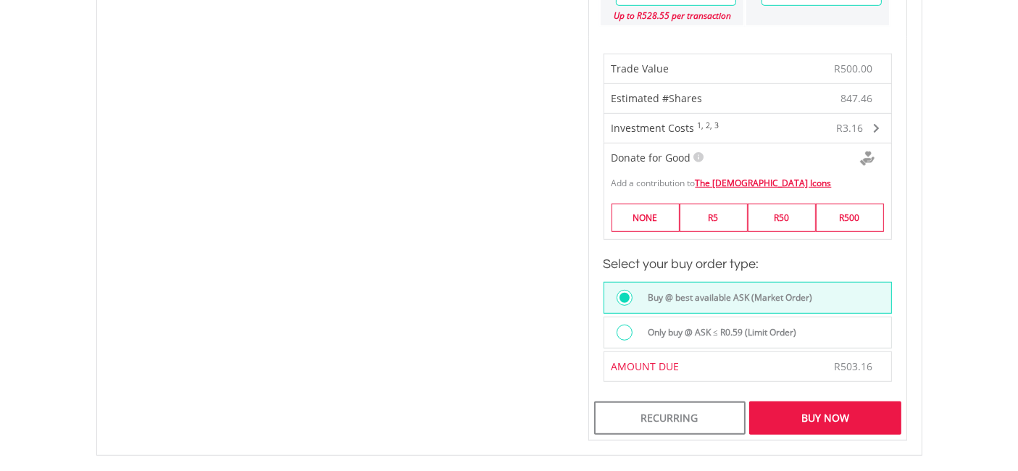
scroll to position [885, 0]
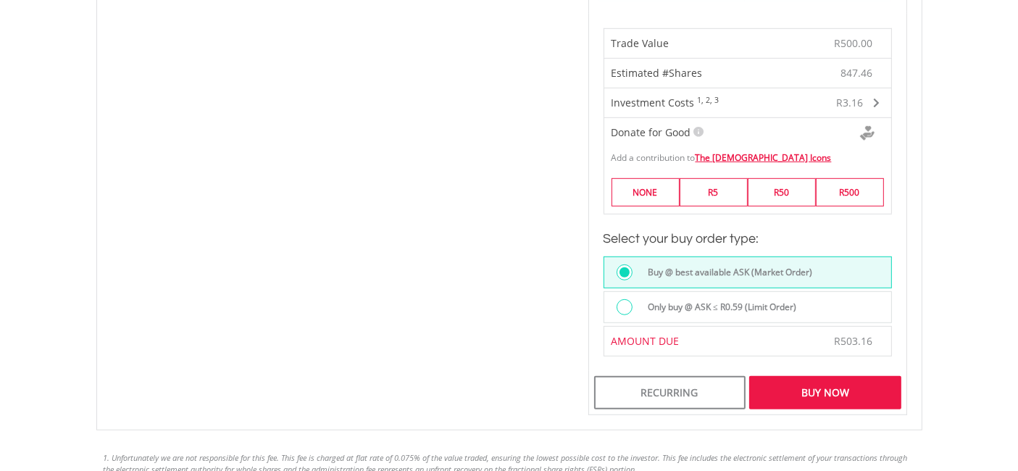
click at [617, 300] on div at bounding box center [624, 307] width 16 height 16
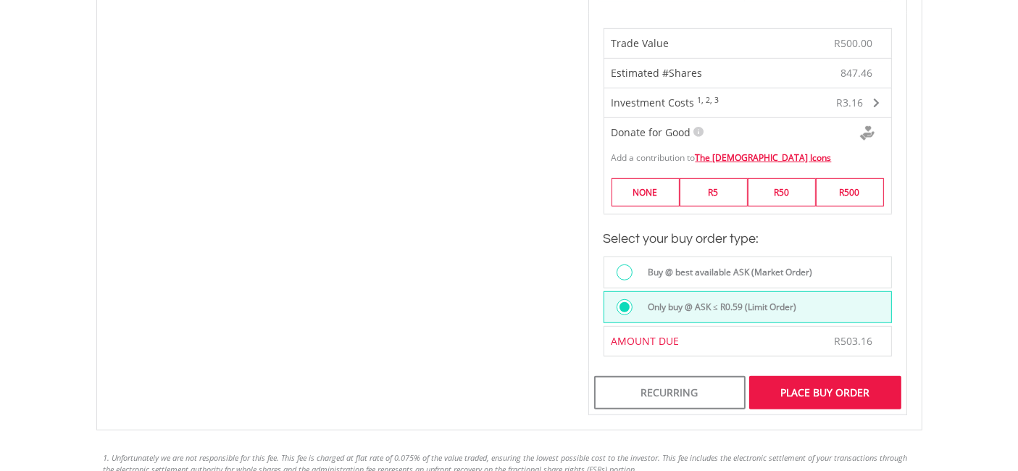
click at [826, 383] on div "Place Buy Order" at bounding box center [824, 392] width 151 height 33
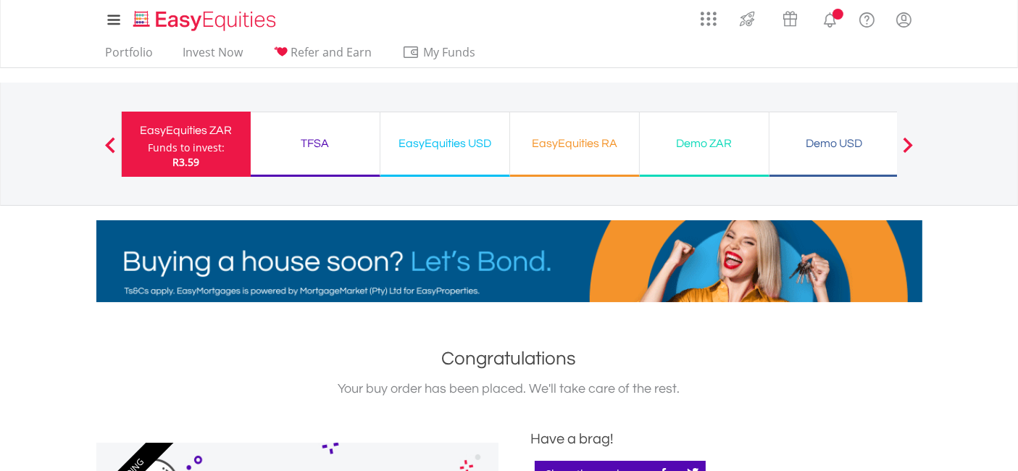
scroll to position [402, 0]
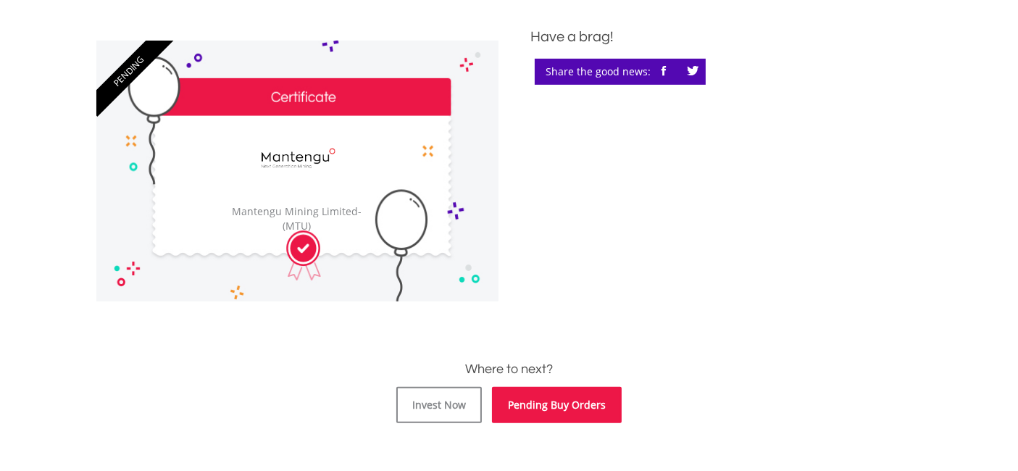
click at [581, 403] on link "Pending Buy Orders" at bounding box center [557, 405] width 130 height 36
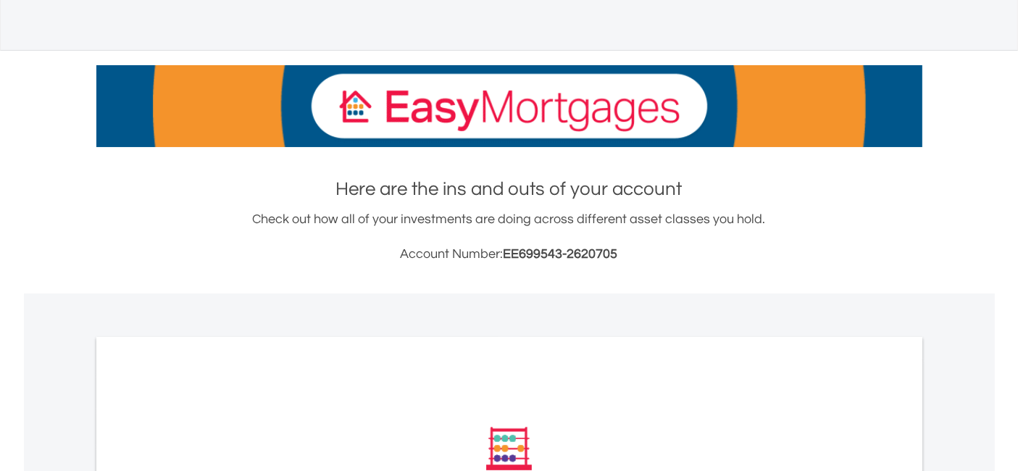
scroll to position [377, 0]
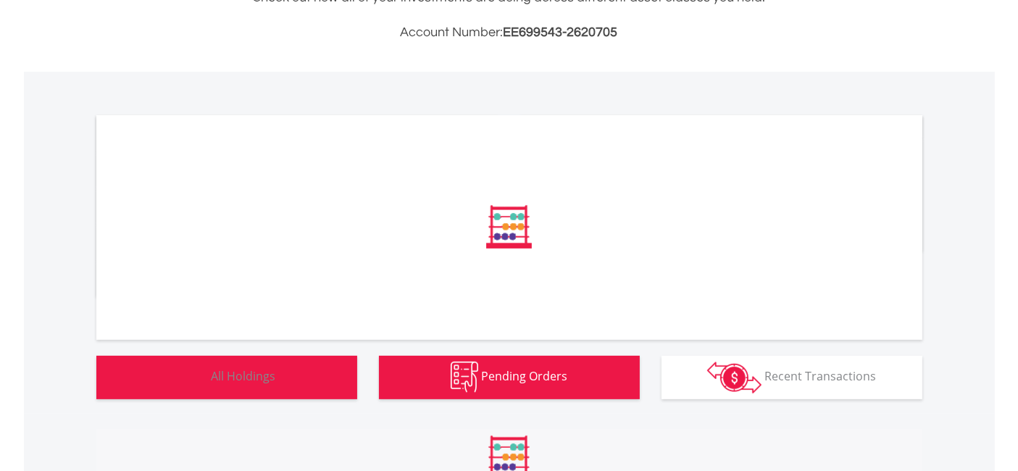
click at [303, 376] on button "Holdings All Holdings" at bounding box center [226, 377] width 261 height 43
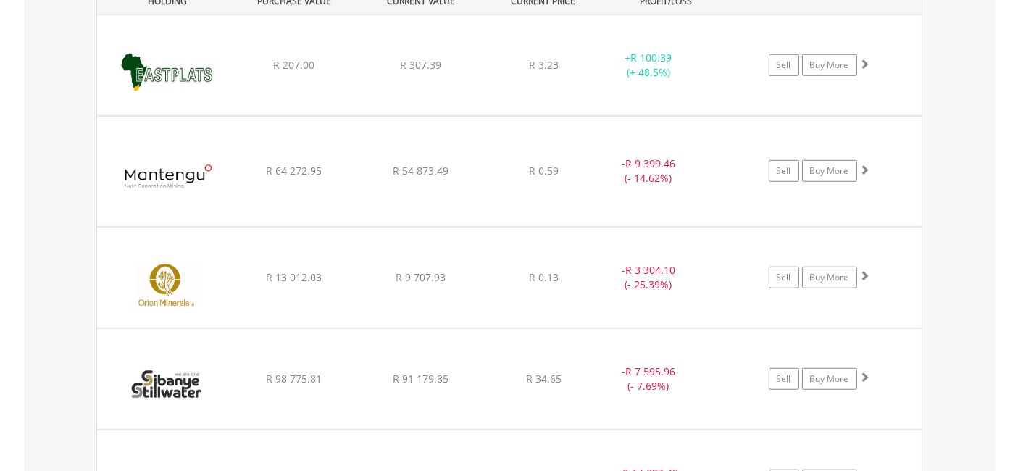
scroll to position [1175, 0]
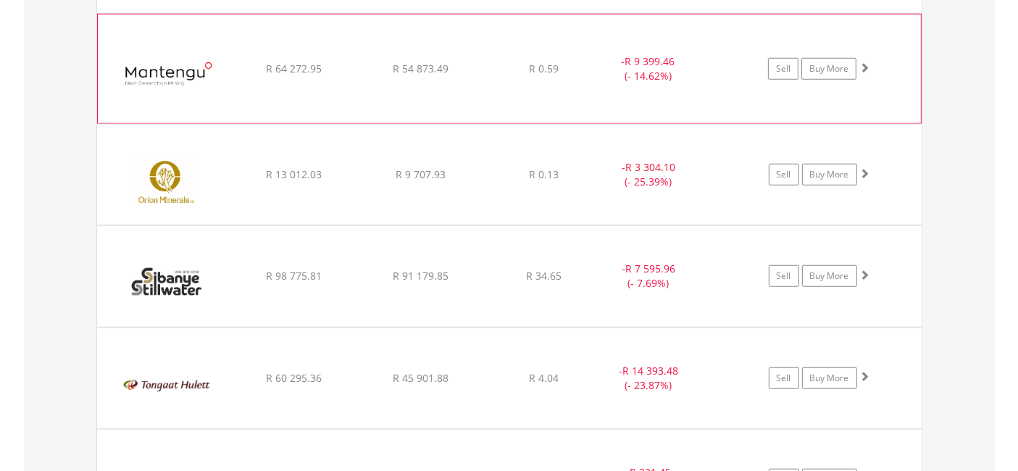
click at [865, 62] on span at bounding box center [864, 67] width 10 height 10
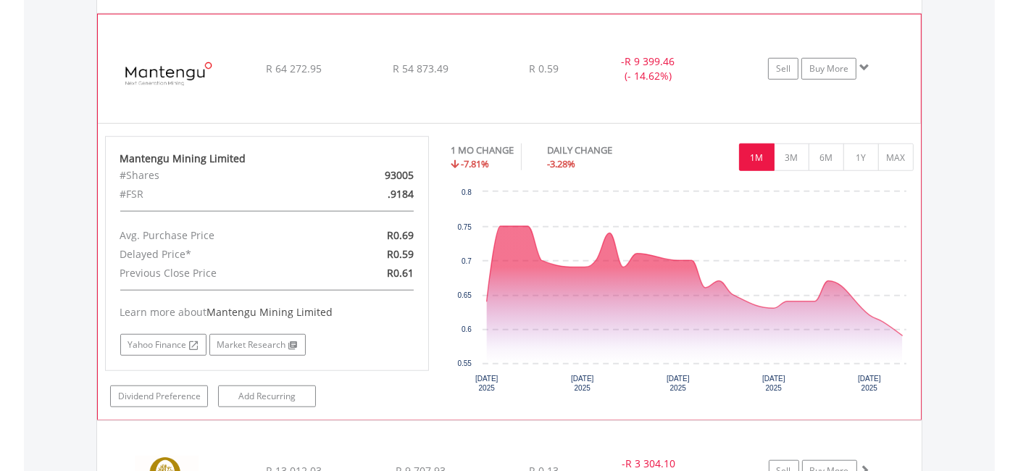
click at [865, 62] on span at bounding box center [864, 67] width 10 height 10
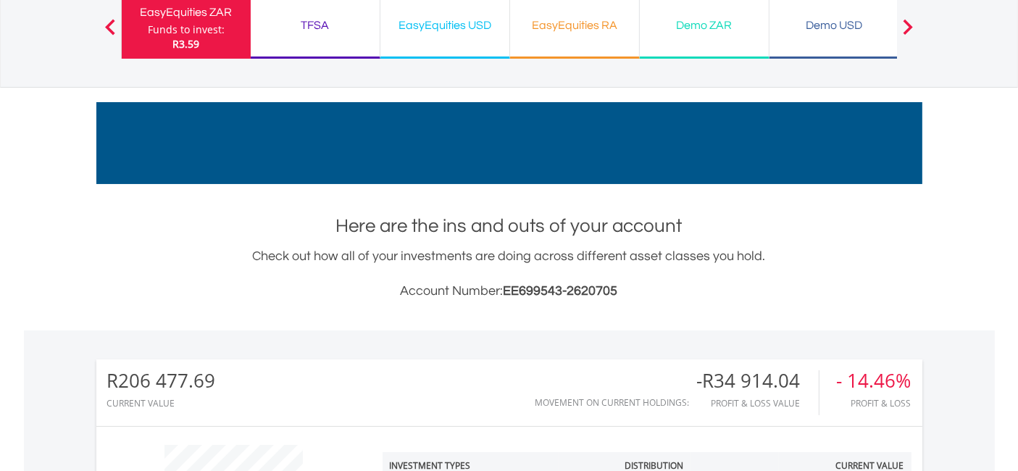
scroll to position [80, 0]
